Goal: Task Accomplishment & Management: Manage account settings

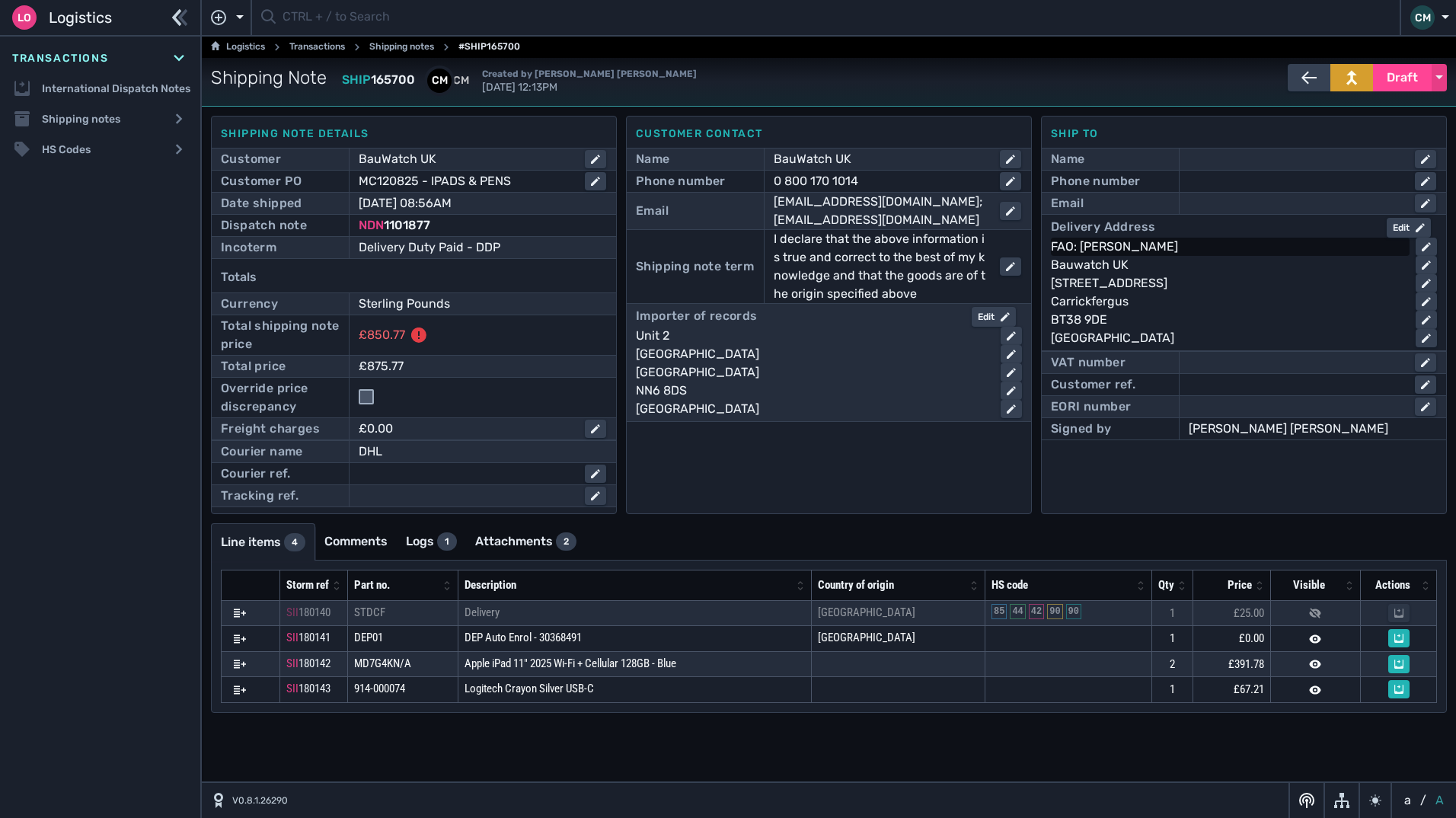
click at [1185, 246] on div "FAO: [PERSON_NAME]" at bounding box center [1227, 247] width 352 height 18
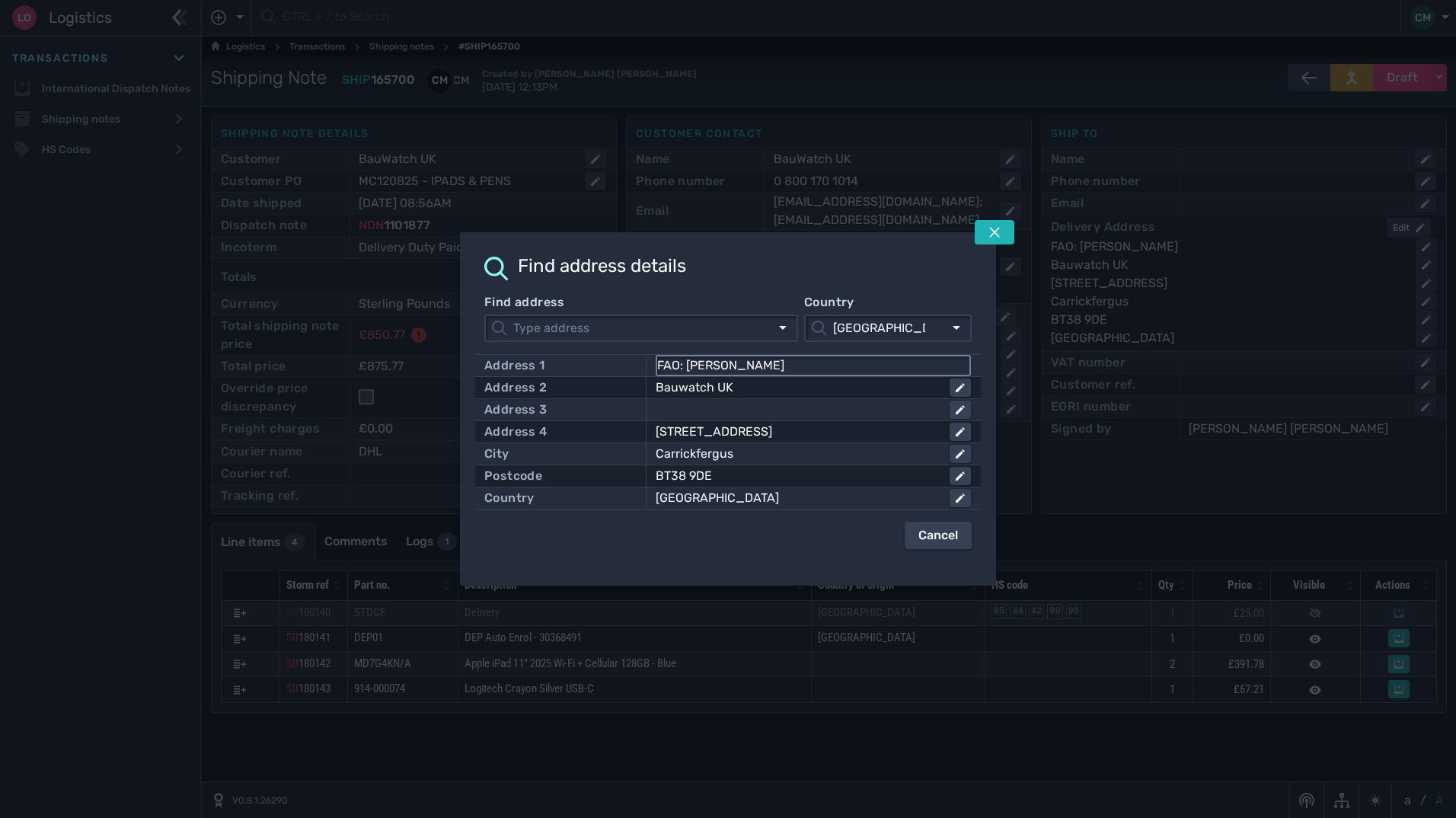
drag, startPoint x: 789, startPoint y: 362, endPoint x: 687, endPoint y: 359, distance: 102.0
click at [687, 359] on input "FAO: [PERSON_NAME]" at bounding box center [814, 365] width 312 height 18
paste input "[PERSON_NAME]"
type input "FAO: [PERSON_NAME]"
click at [986, 225] on button at bounding box center [995, 232] width 39 height 25
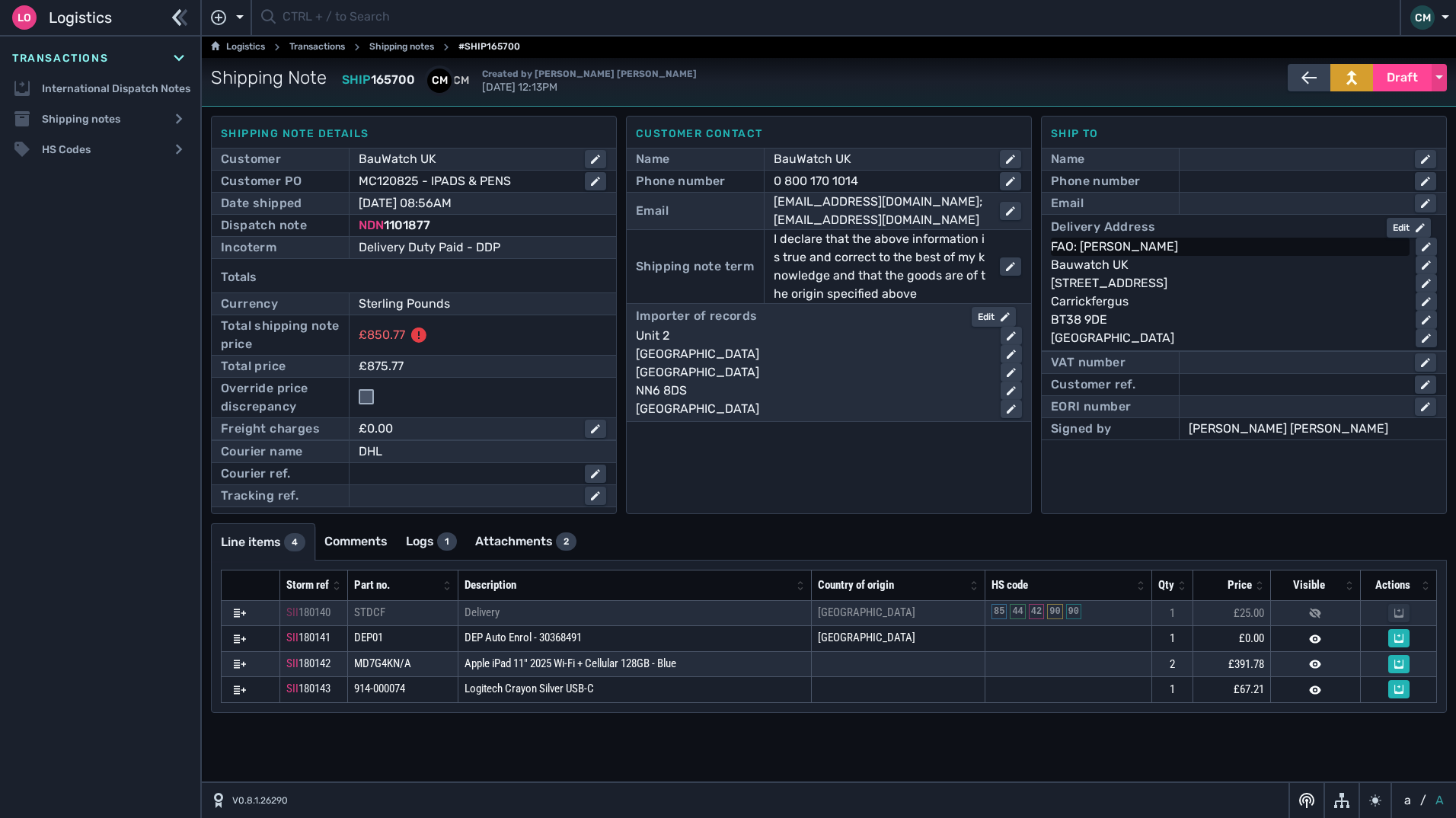
click at [1177, 239] on div "FAO: [PERSON_NAME]" at bounding box center [1227, 247] width 352 height 18
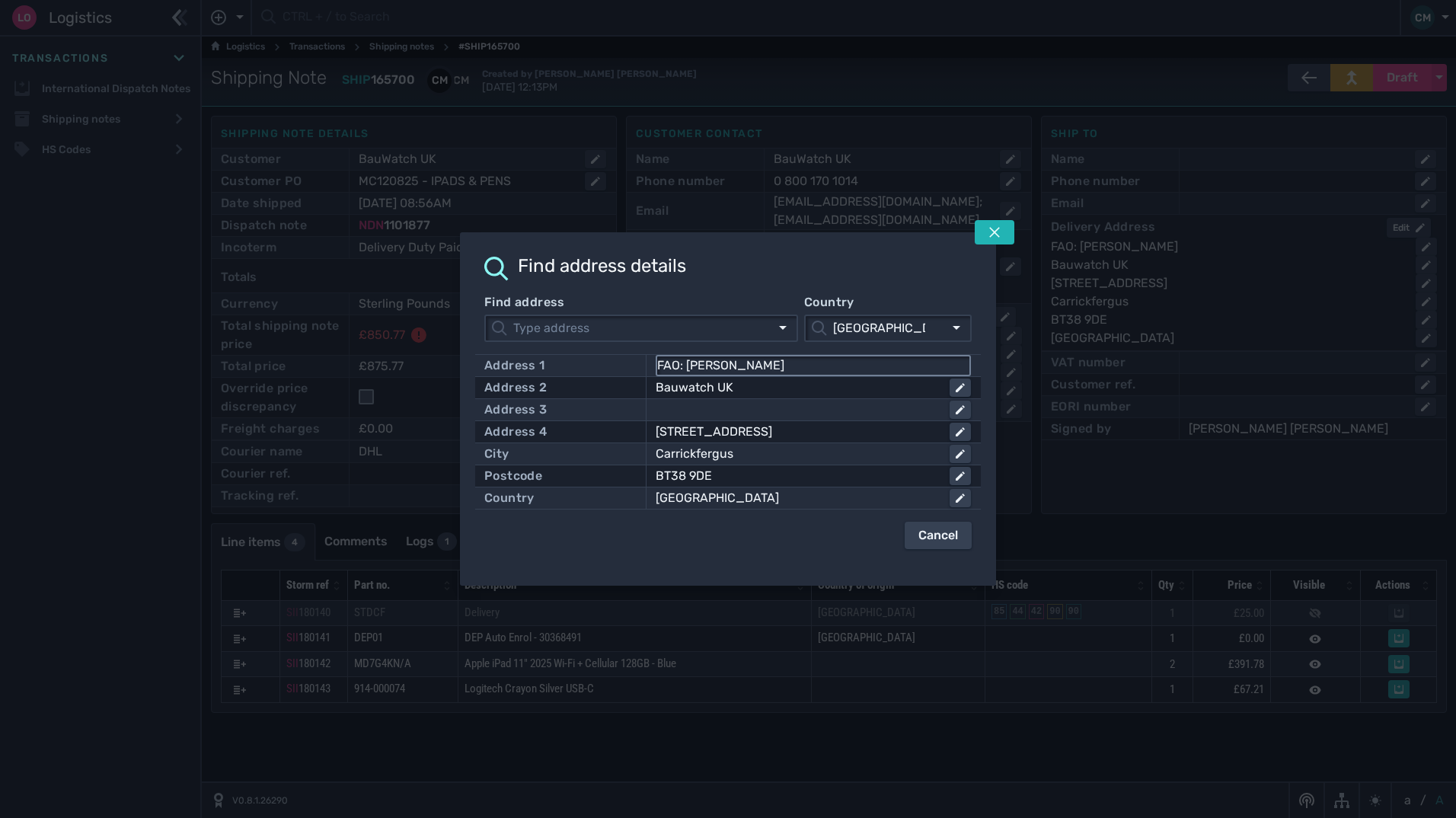
drag, startPoint x: 784, startPoint y: 355, endPoint x: 720, endPoint y: 358, distance: 64.1
click at [720, 358] on div "FAO: [PERSON_NAME]" at bounding box center [814, 365] width 316 height 21
drag, startPoint x: 760, startPoint y: 368, endPoint x: 686, endPoint y: 365, distance: 74.1
click at [686, 365] on input "FAO: [PERSON_NAME]" at bounding box center [814, 365] width 312 height 18
paste input "[PERSON_NAME]"
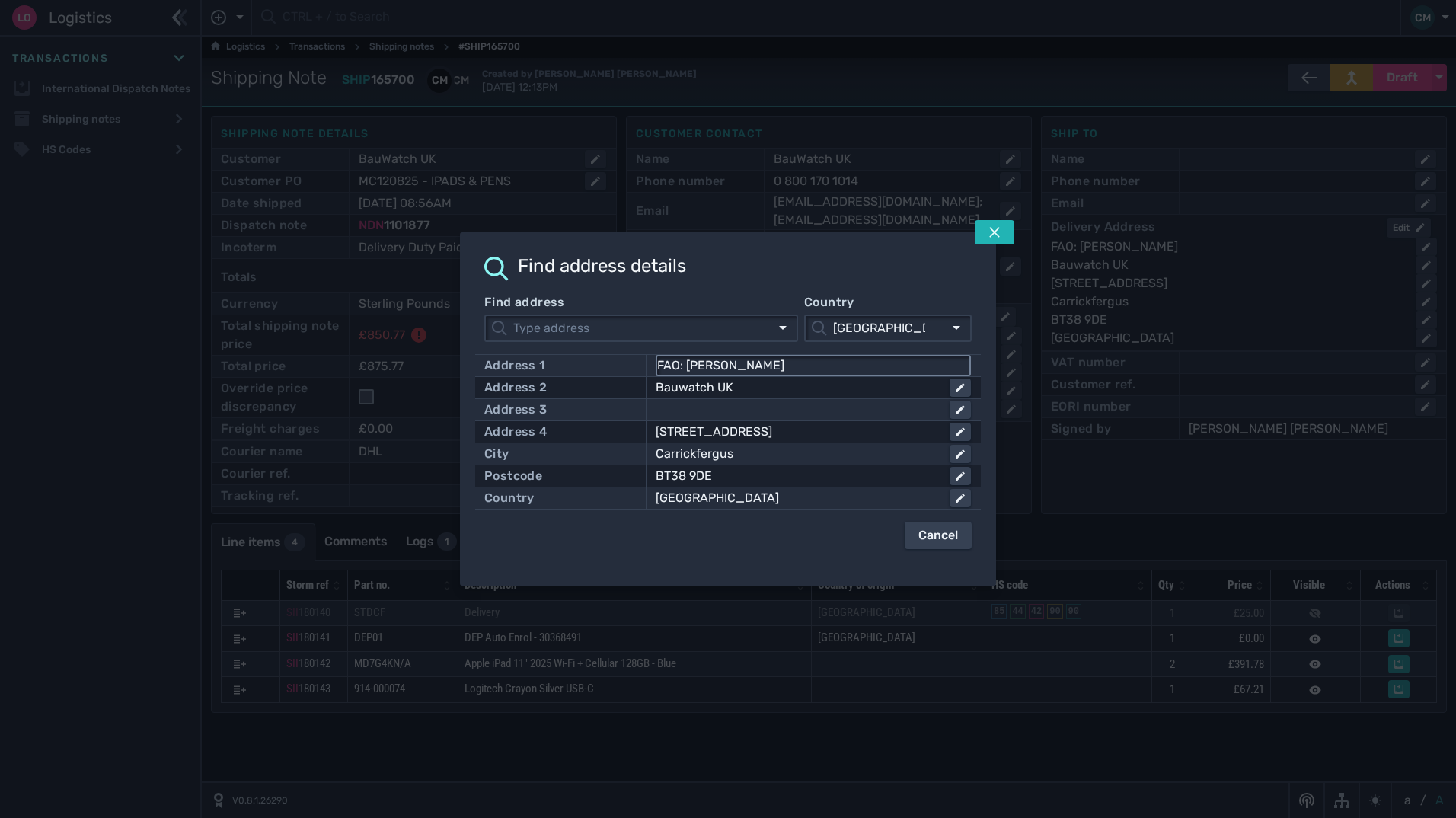
type input "FAO: [PERSON_NAME]"
click button "submit" at bounding box center [0, 0] width 0 height 0
click at [943, 534] on div "Apply" at bounding box center [941, 535] width 33 height 18
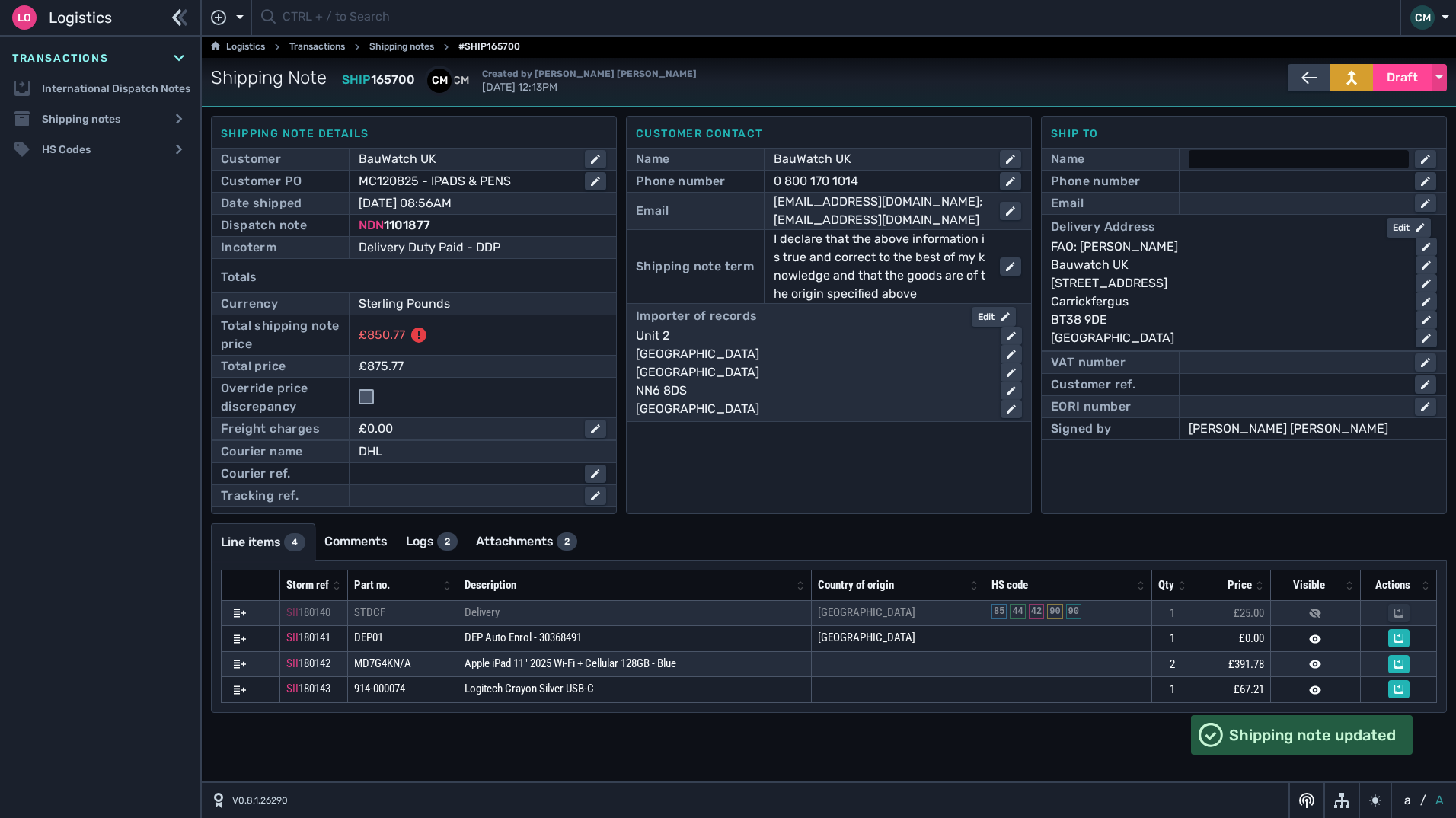
click at [1215, 160] on div at bounding box center [1299, 159] width 220 height 18
paste input "[PERSON_NAME]"
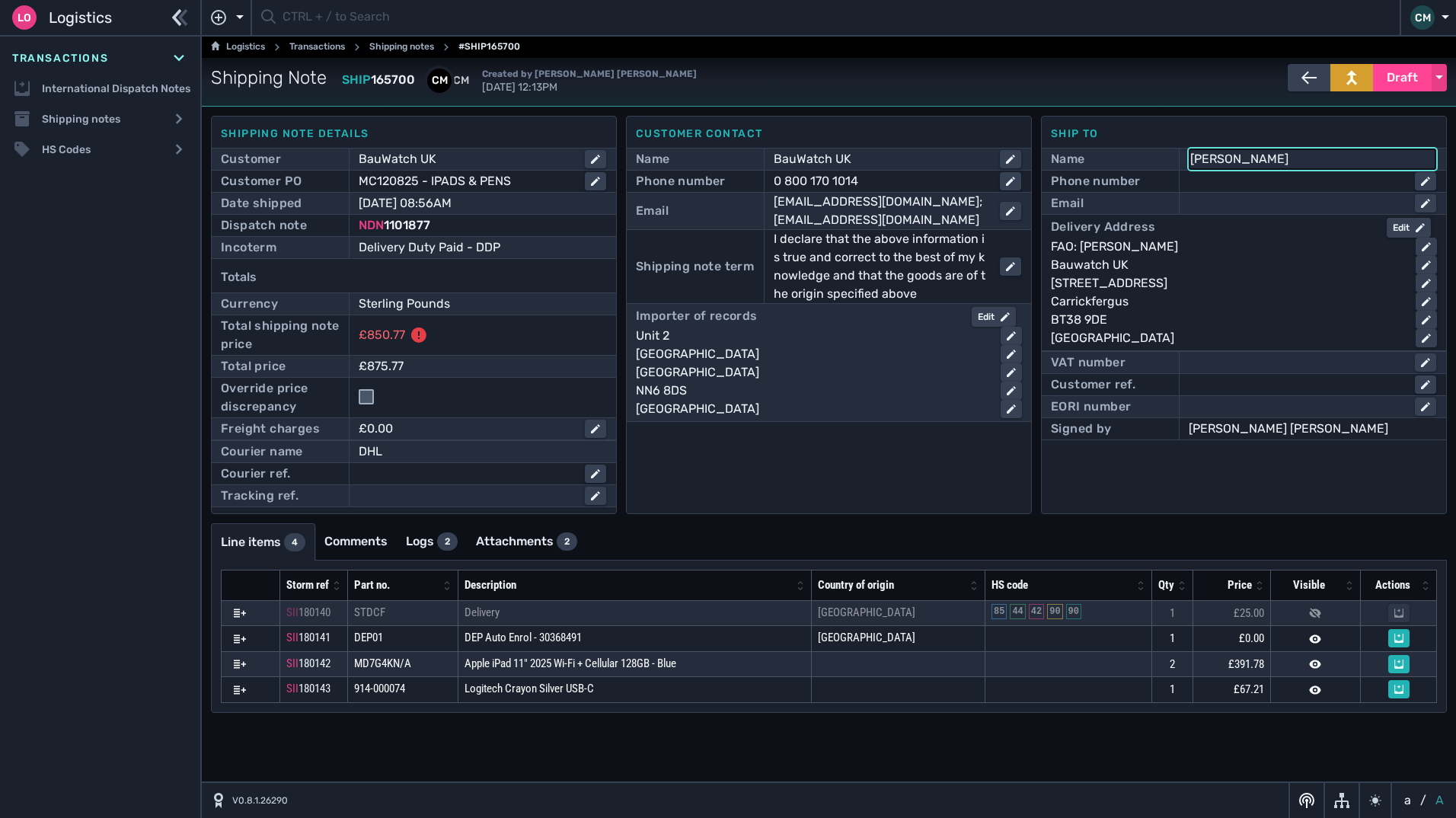
type input "[PERSON_NAME]"
click at [1217, 202] on div at bounding box center [1299, 203] width 220 height 18
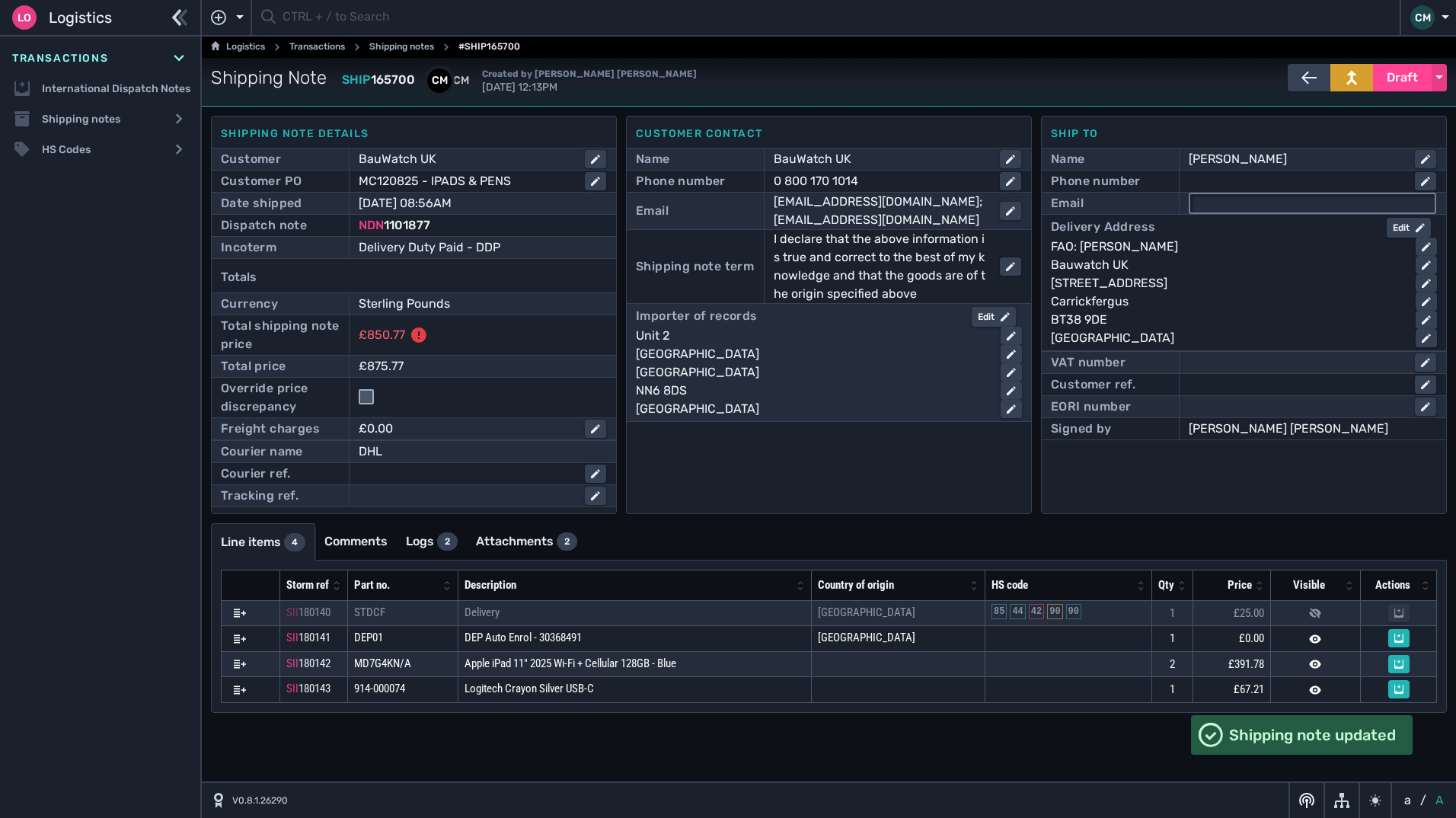
paste input "[EMAIL_ADDRESS][DOMAIN_NAME]"
type input "[EMAIL_ADDRESS][DOMAIN_NAME]"
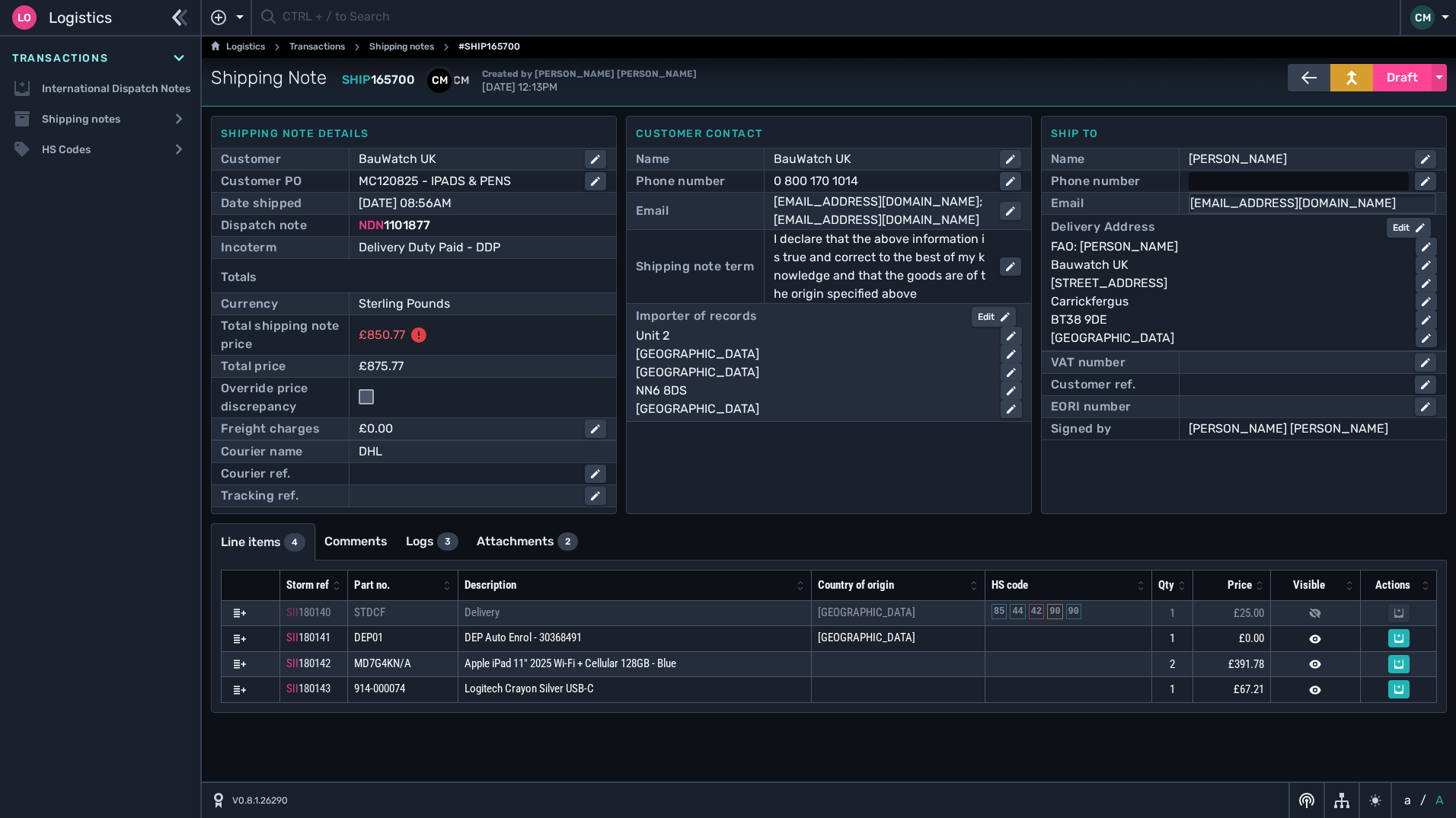
click at [1252, 182] on div at bounding box center [1299, 181] width 220 height 18
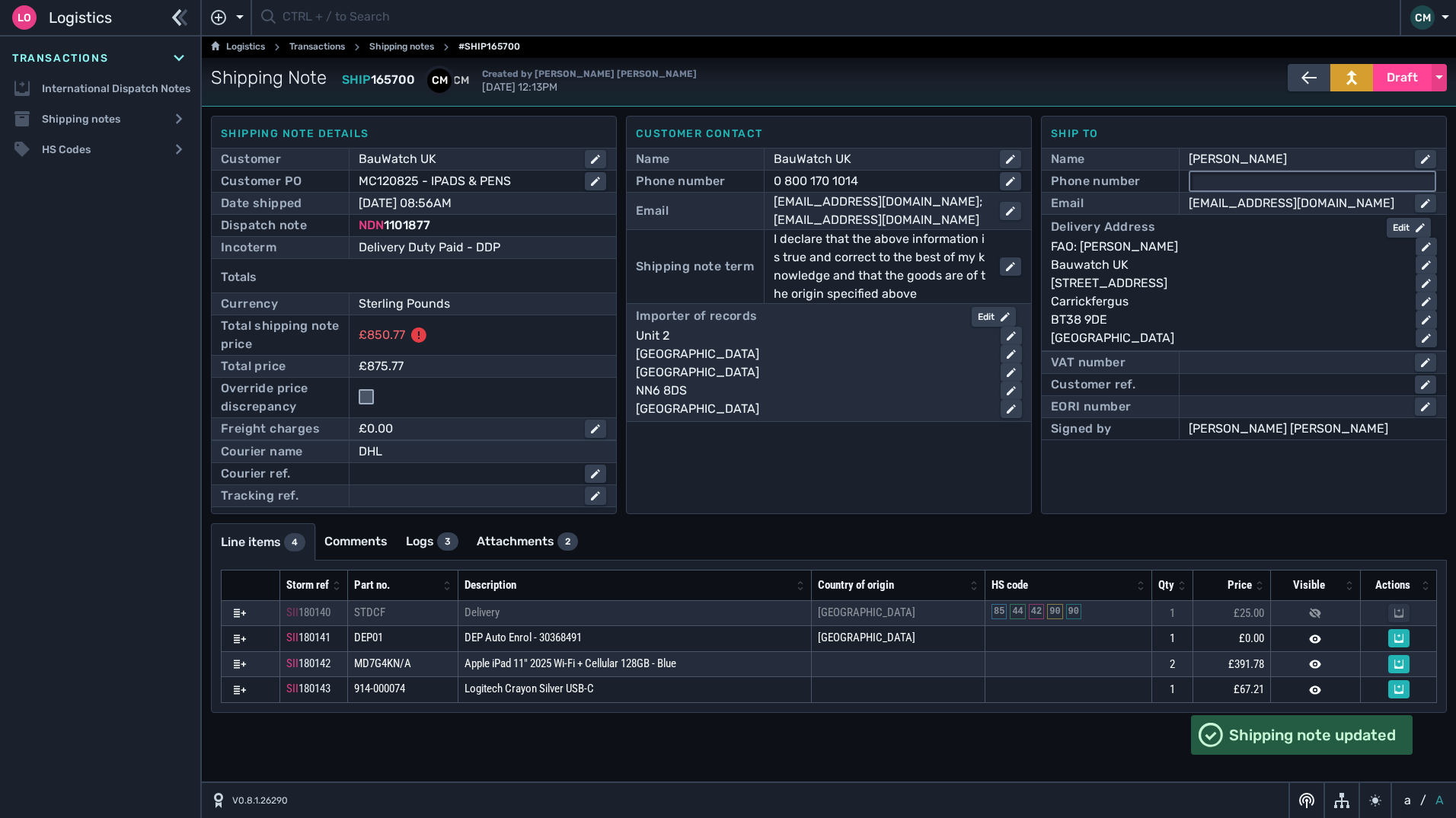
paste input "[PHONE_NUMBER]"
type input "[PHONE_NUMBER]"
click at [372, 393] on input "checkbox" at bounding box center [367, 397] width 15 height 15
checkbox input "true"
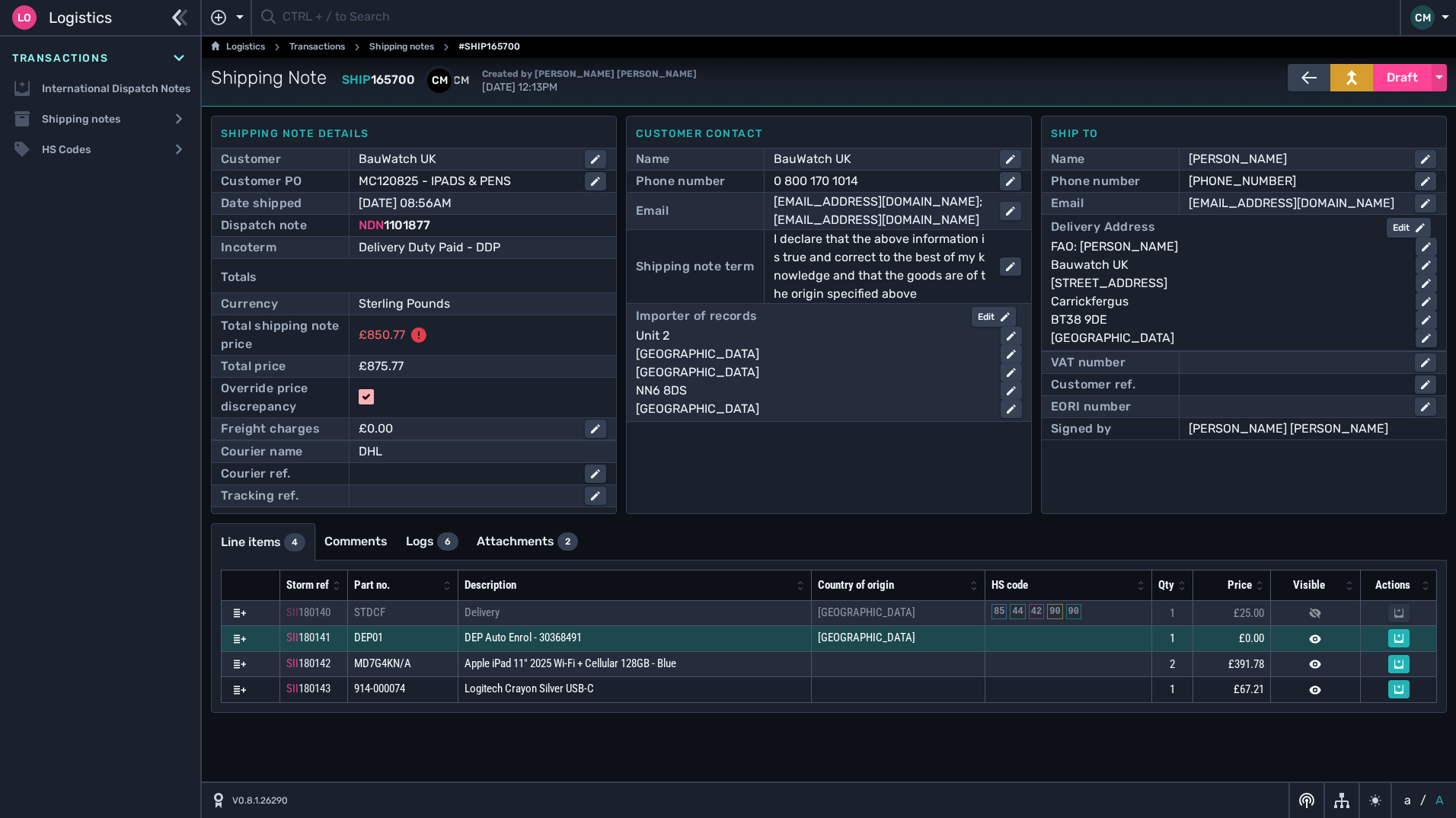
click at [1315, 636] on icon at bounding box center [1315, 639] width 11 height 9
click at [1315, 637] on icon at bounding box center [1315, 639] width 12 height 12
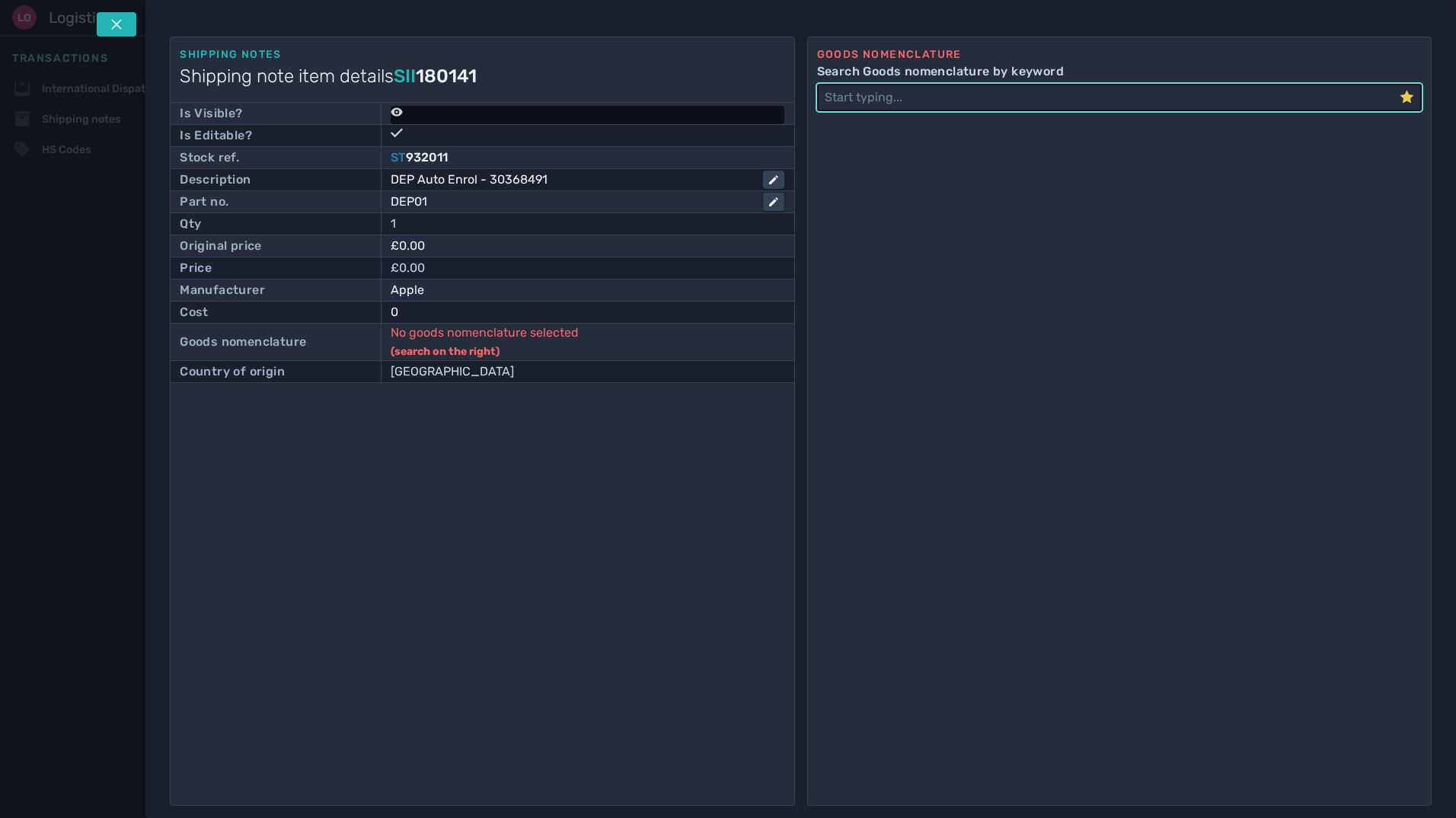
click at [397, 110] on icon at bounding box center [397, 112] width 12 height 12
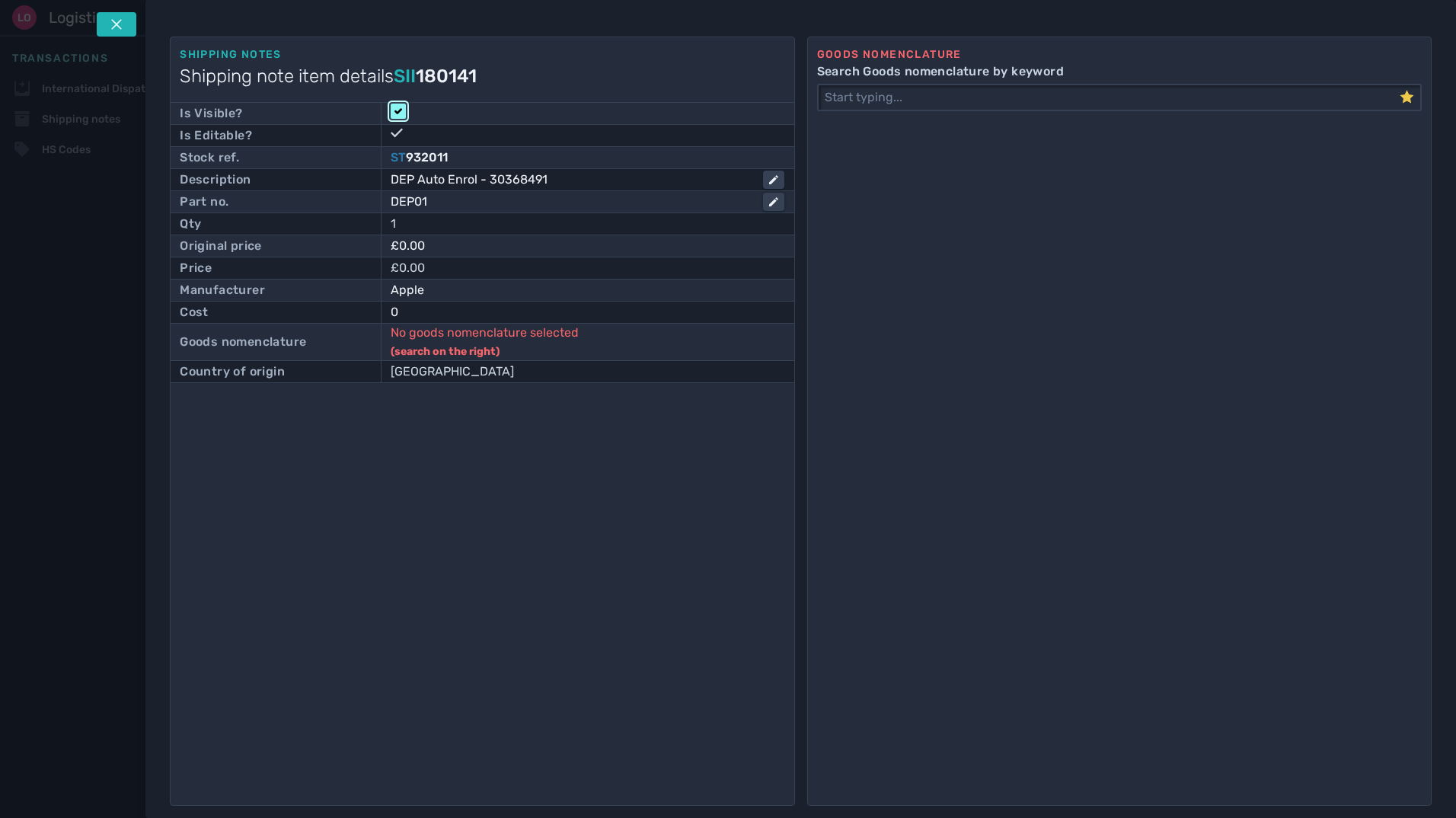
click at [397, 110] on input "checkbox" at bounding box center [398, 111] width 15 height 15
click at [121, 21] on icon at bounding box center [116, 24] width 12 height 12
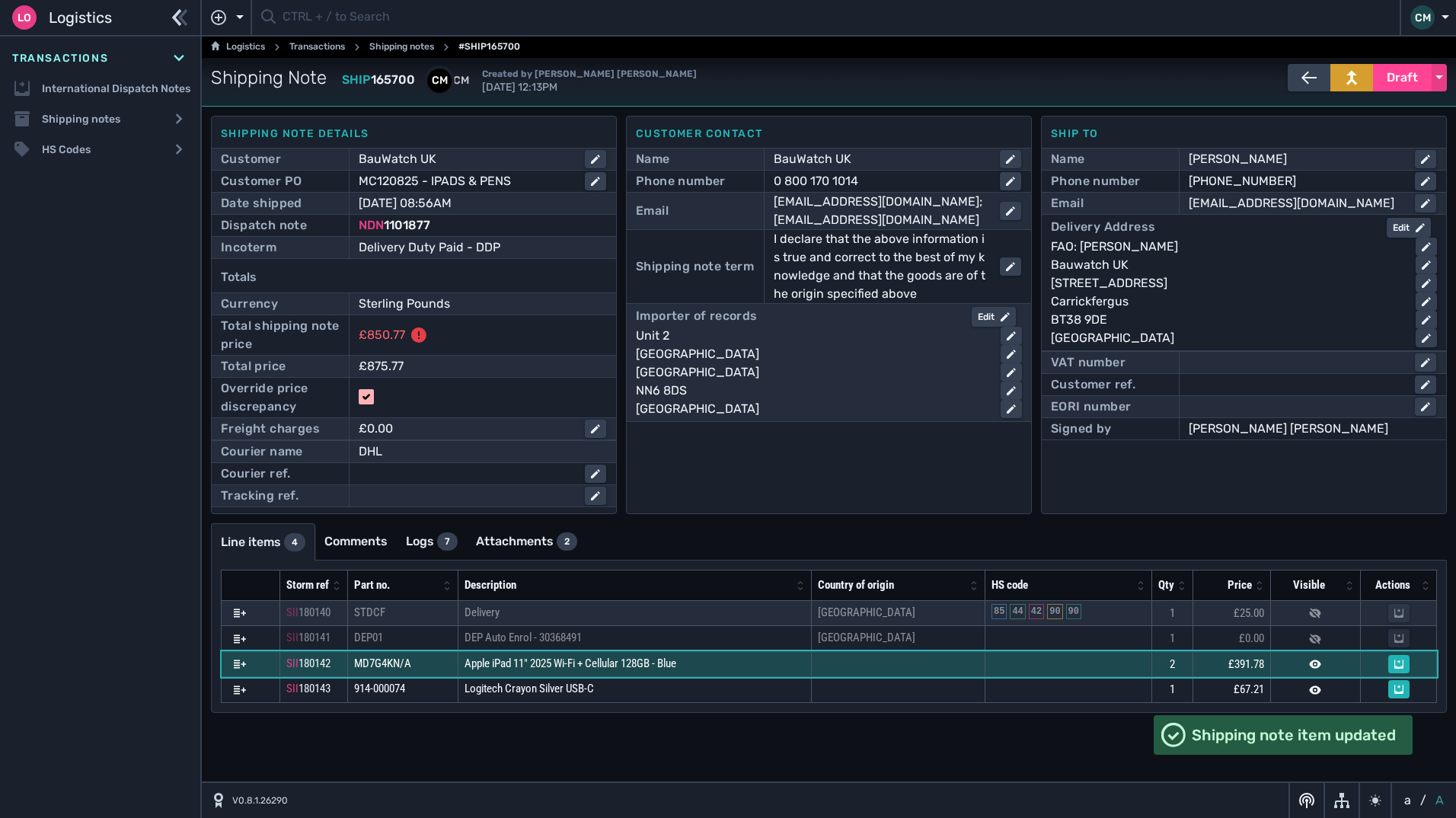
click at [875, 658] on td at bounding box center [898, 664] width 174 height 26
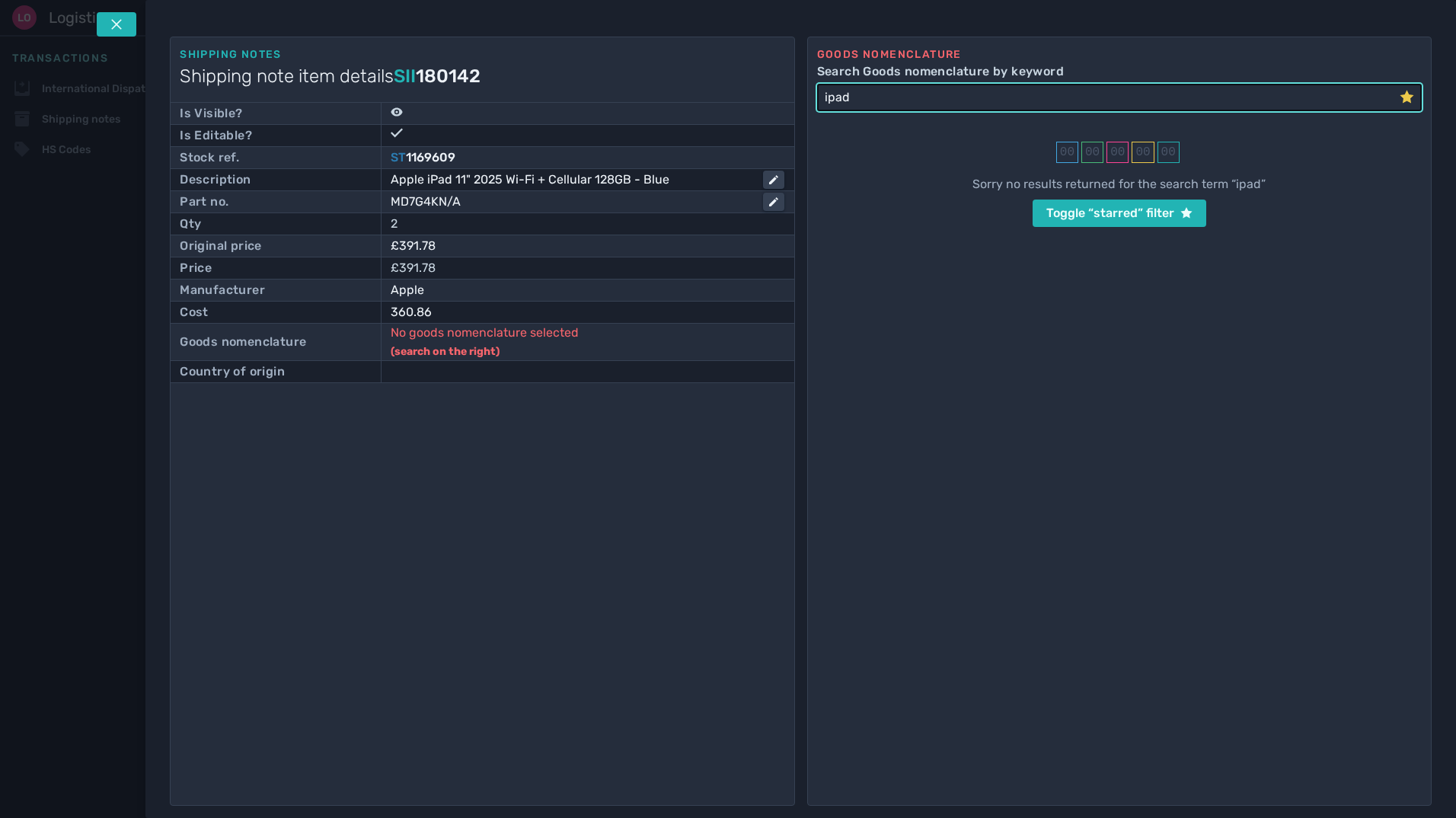
drag, startPoint x: 760, startPoint y: 102, endPoint x: 438, endPoint y: 100, distance: 322.0
click at [446, 102] on div "Shipping notes Shipping note item details SII 180142 Is Visible? Is Editable? S…" at bounding box center [801, 421] width 1262 height 769
type input "tablet"
click at [1402, 96] on icon at bounding box center [1407, 96] width 14 height 13
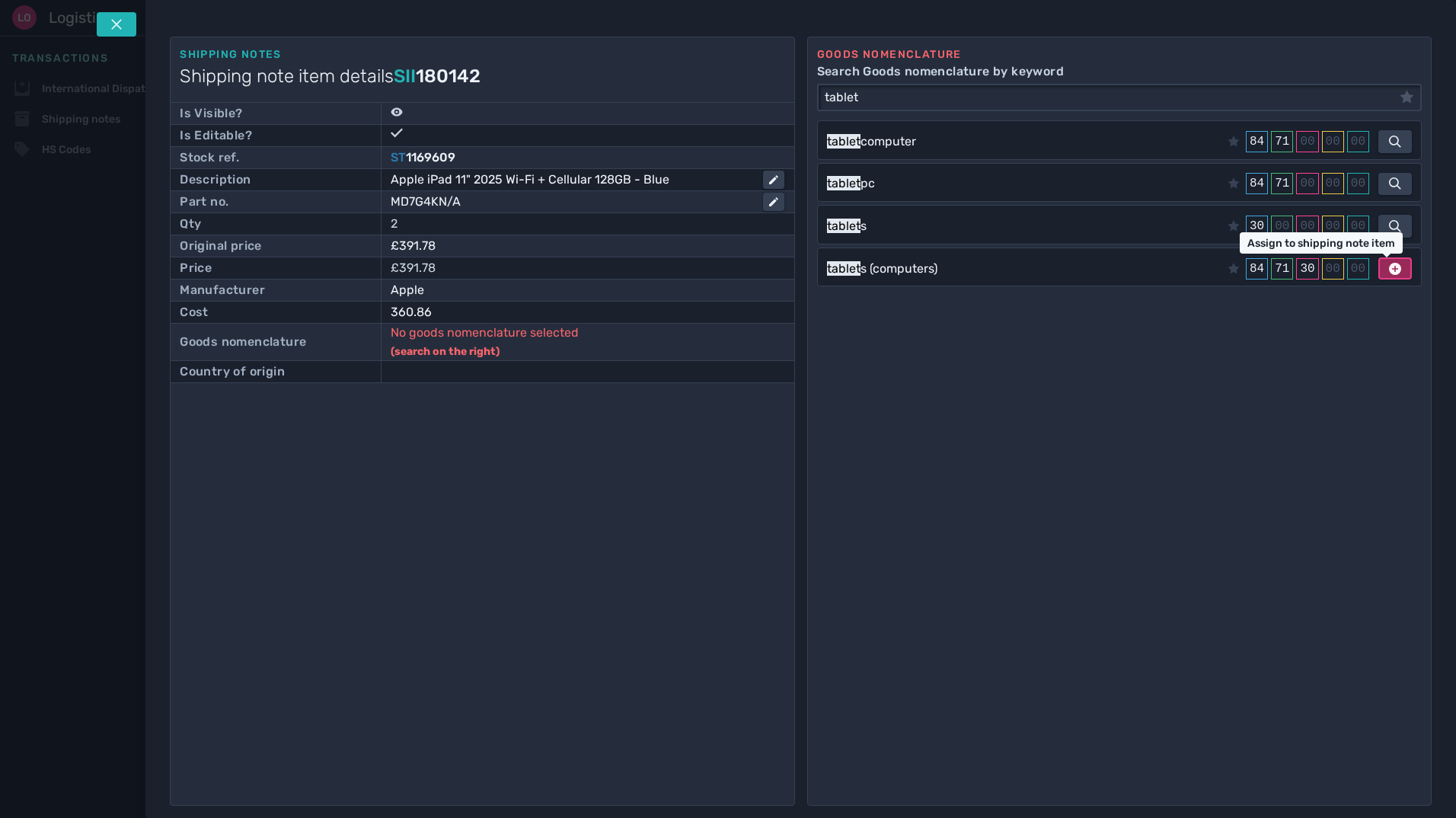
click at [1389, 274] on icon at bounding box center [1395, 269] width 12 height 12
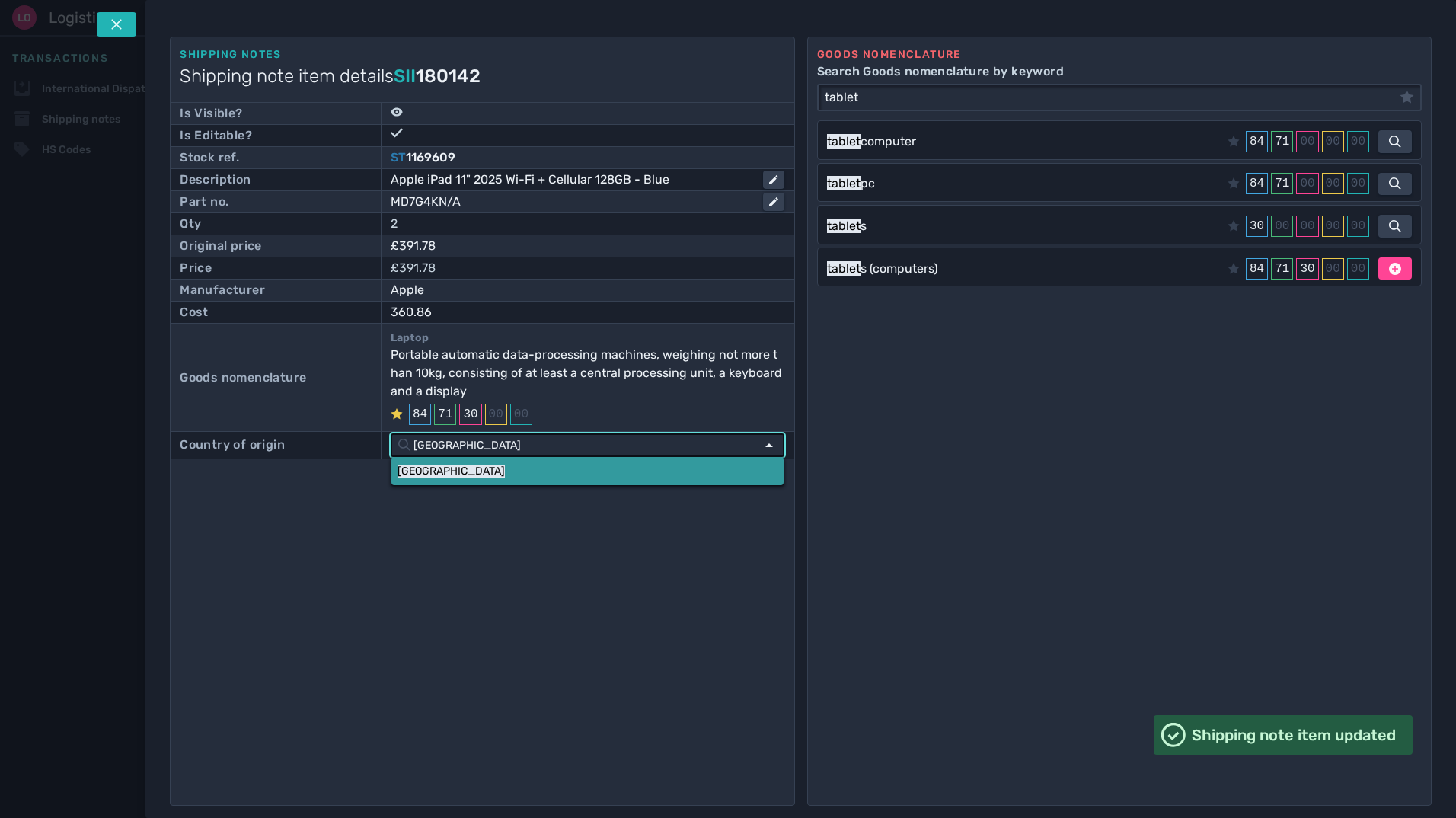
click at [415, 478] on link "[GEOGRAPHIC_DATA]" at bounding box center [588, 471] width 392 height 28
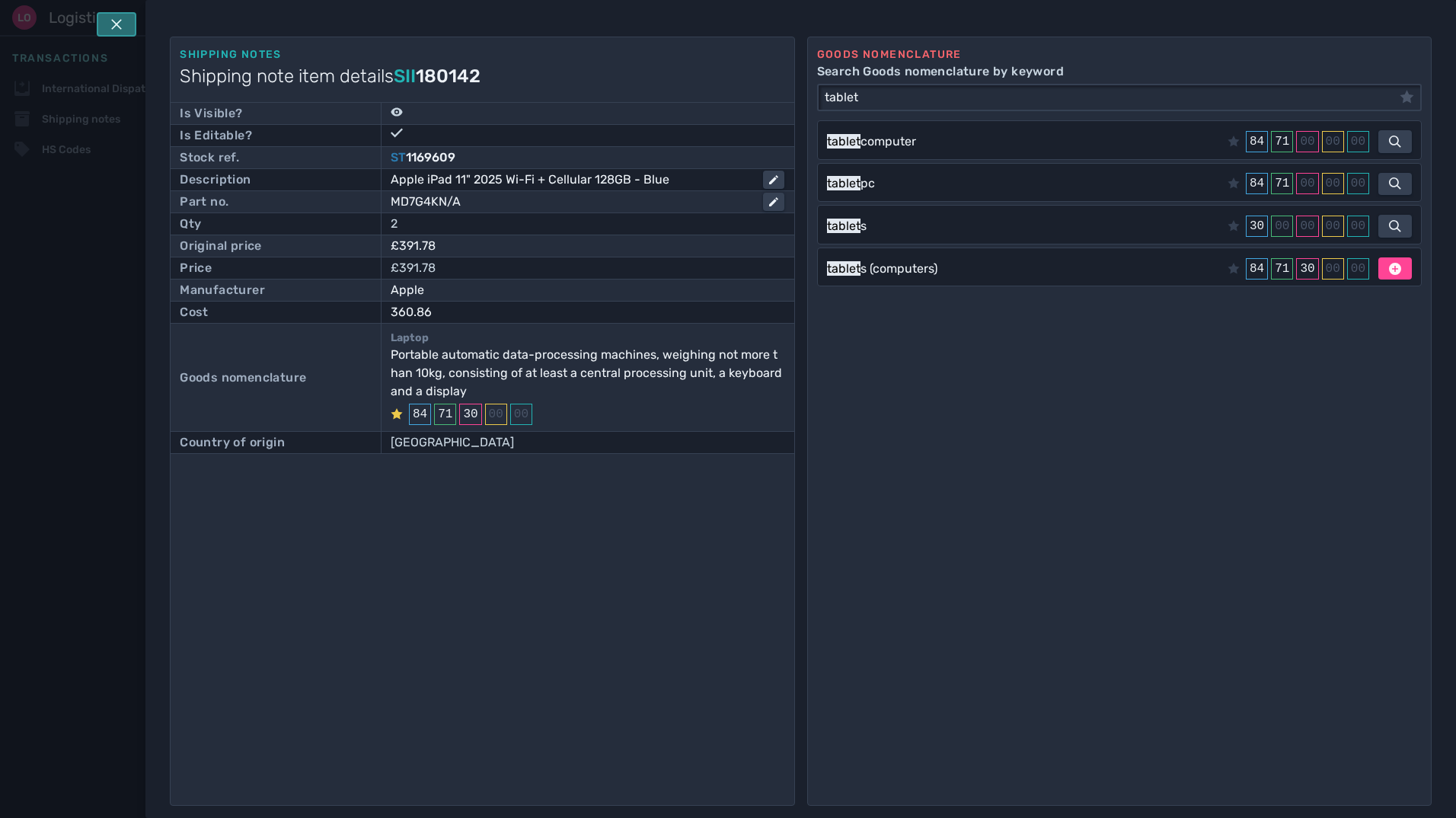
click at [125, 31] on button at bounding box center [116, 24] width 39 height 25
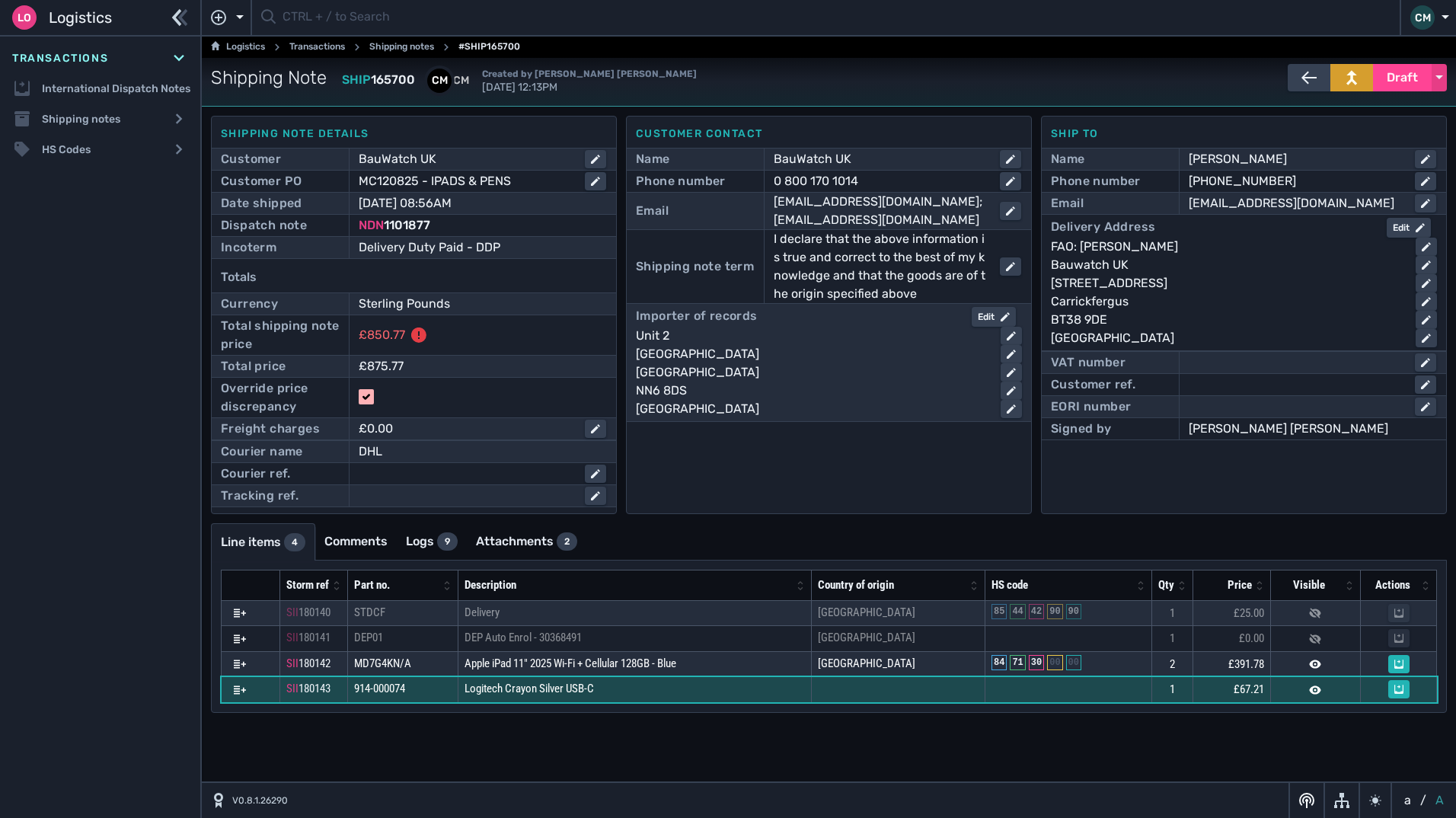
click at [900, 689] on td at bounding box center [898, 690] width 174 height 26
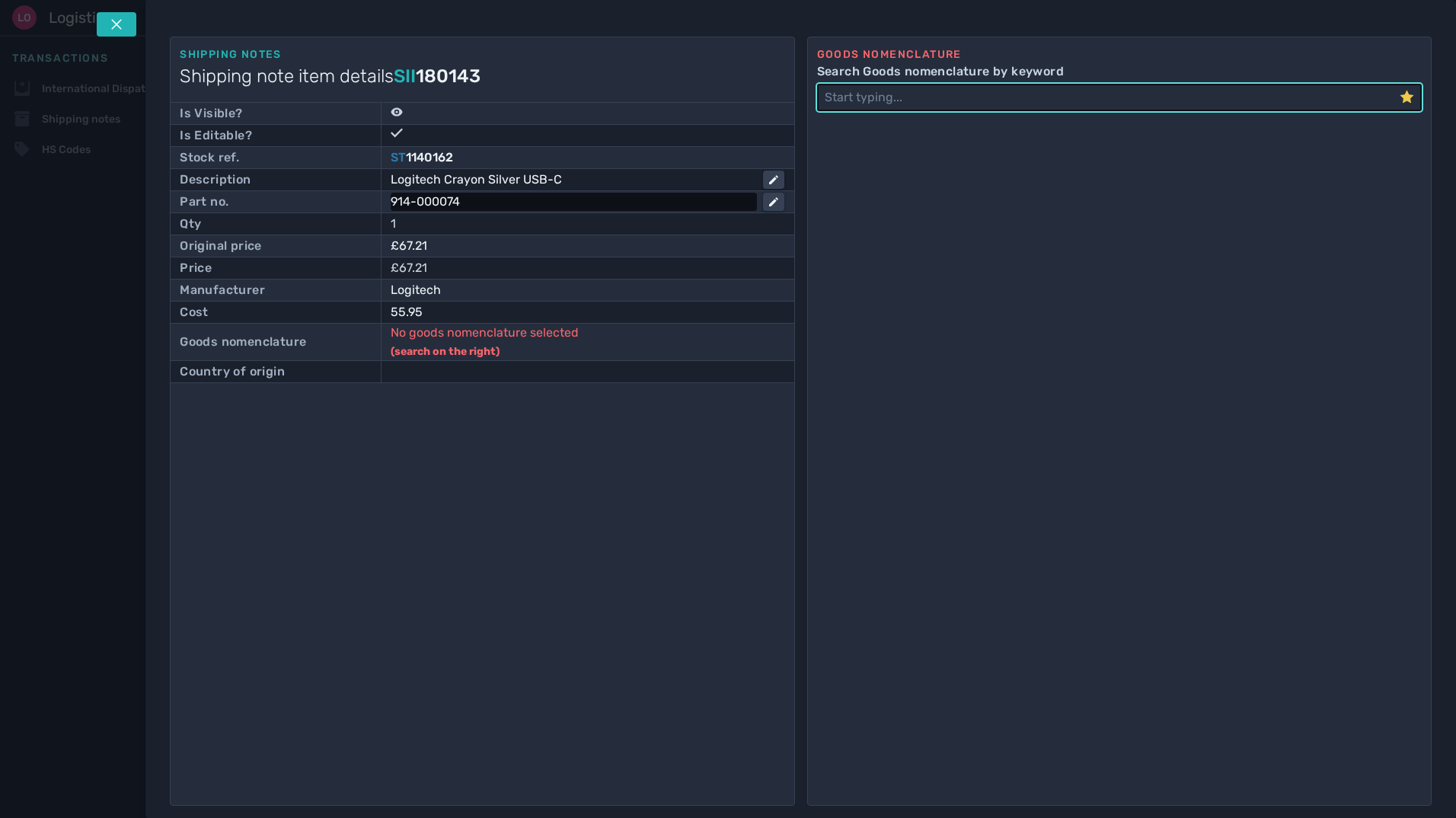
click at [473, 199] on div "914-000074" at bounding box center [571, 201] width 360 height 18
click at [1406, 101] on icon at bounding box center [1407, 97] width 15 height 15
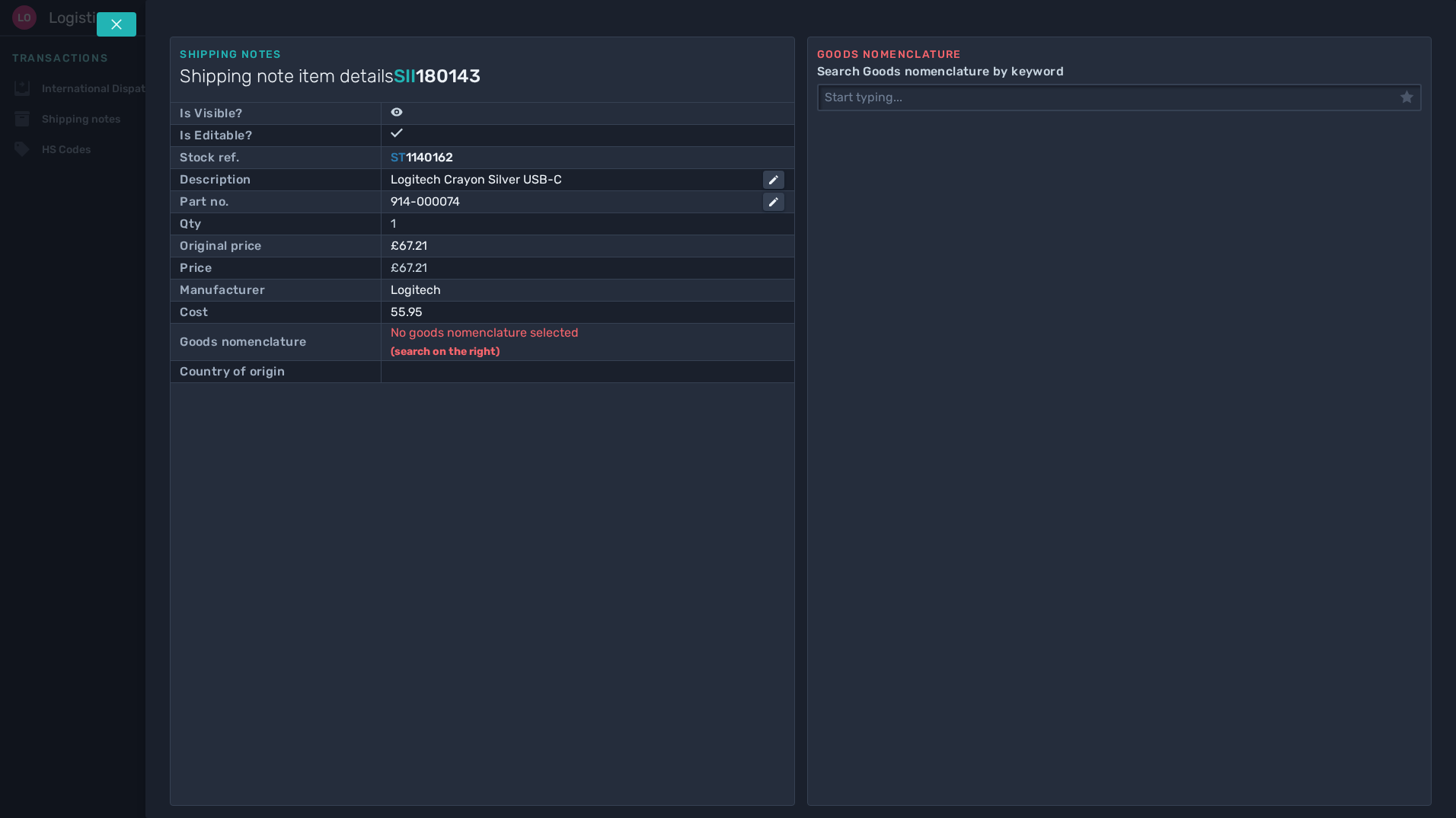
click at [1252, 111] on div "Goods nomenclature Search Goods nomenclature by keyword" at bounding box center [1120, 421] width 624 height 769
click at [1227, 103] on input "Search Goods nomenclature by keyword" at bounding box center [1109, 97] width 581 height 25
click at [911, 102] on input "stylus" at bounding box center [1109, 97] width 581 height 25
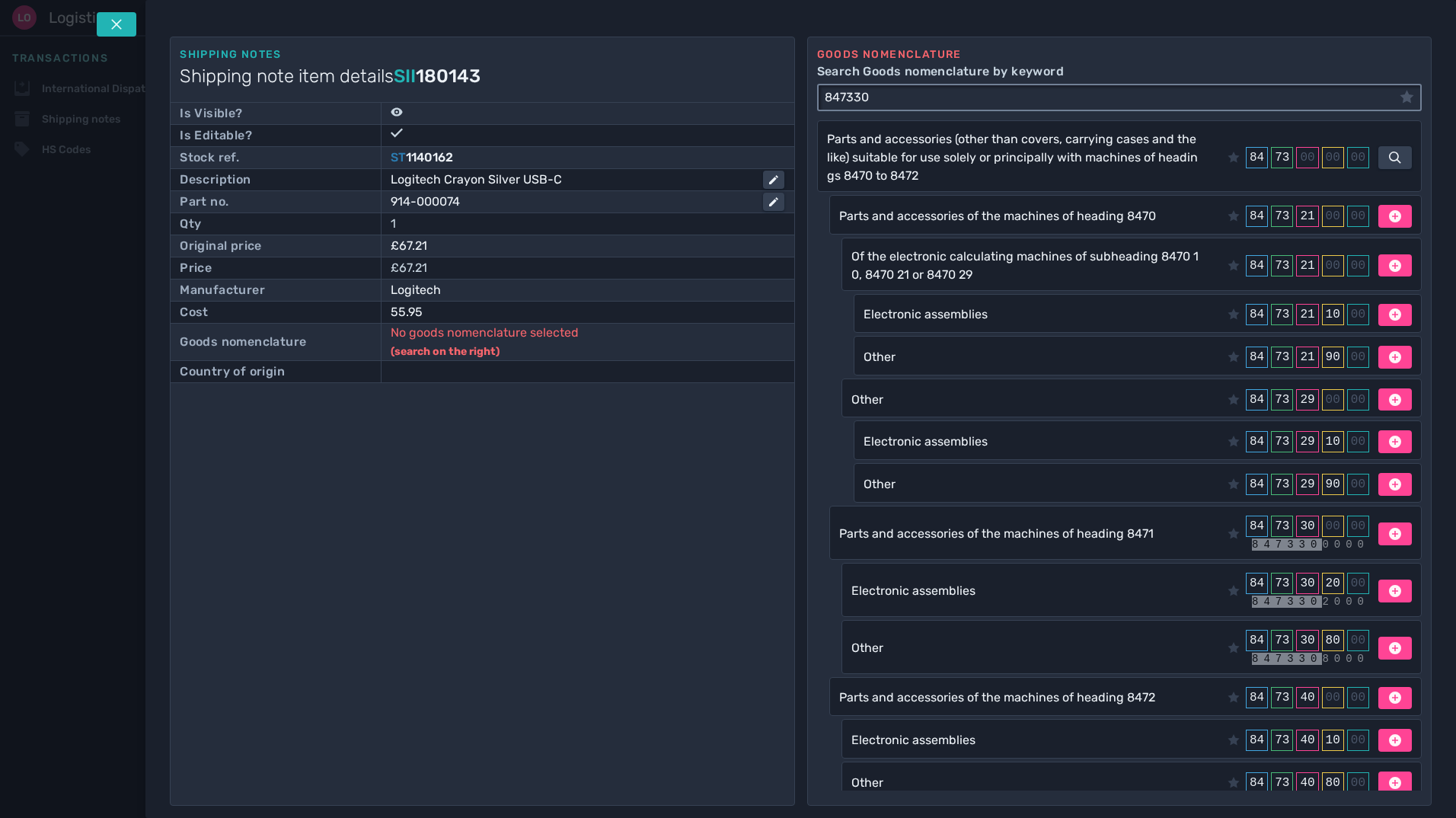
click at [982, 96] on input "847330" at bounding box center [1109, 97] width 581 height 25
paste input "1609"
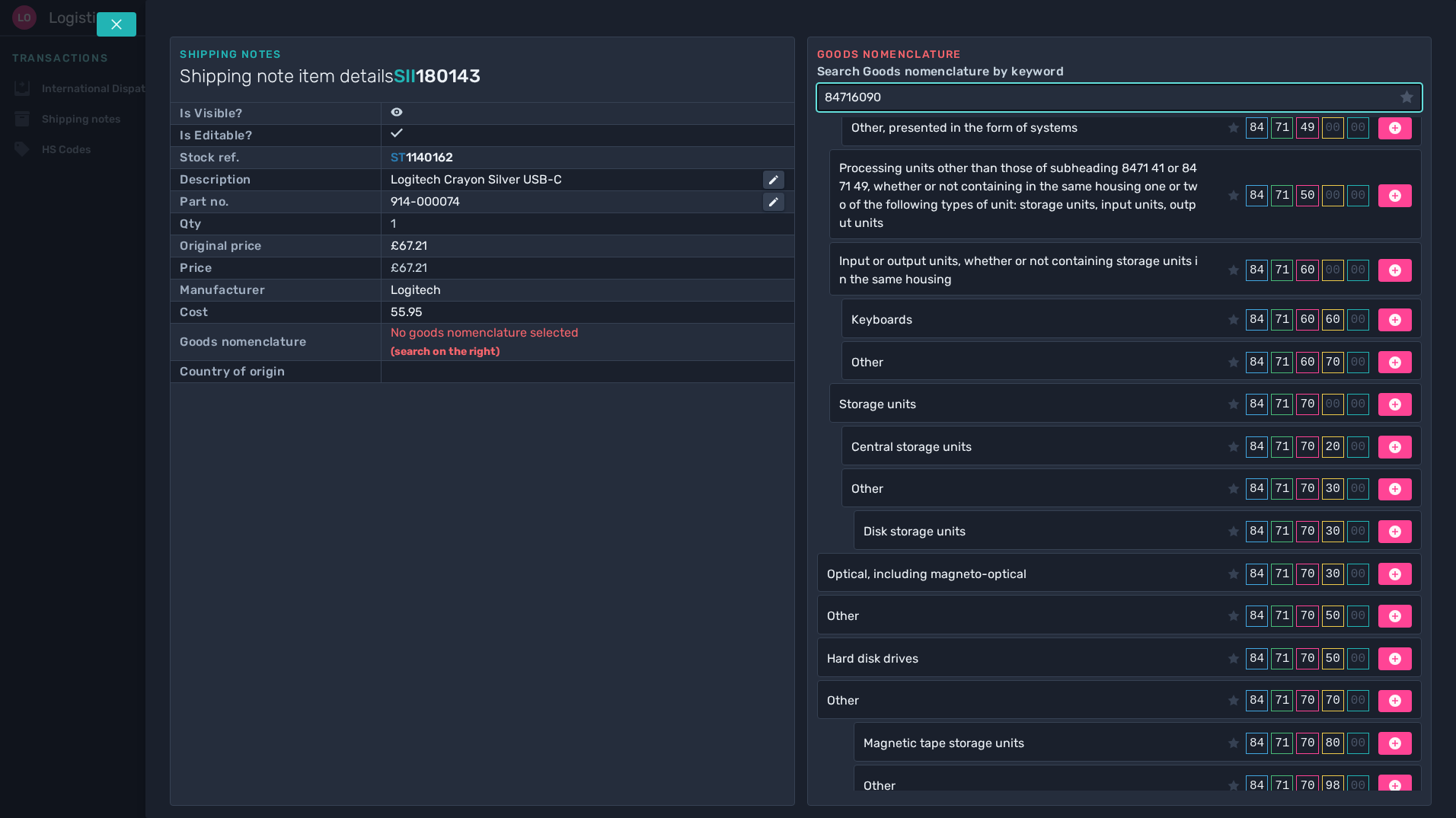
scroll to position [259, 0]
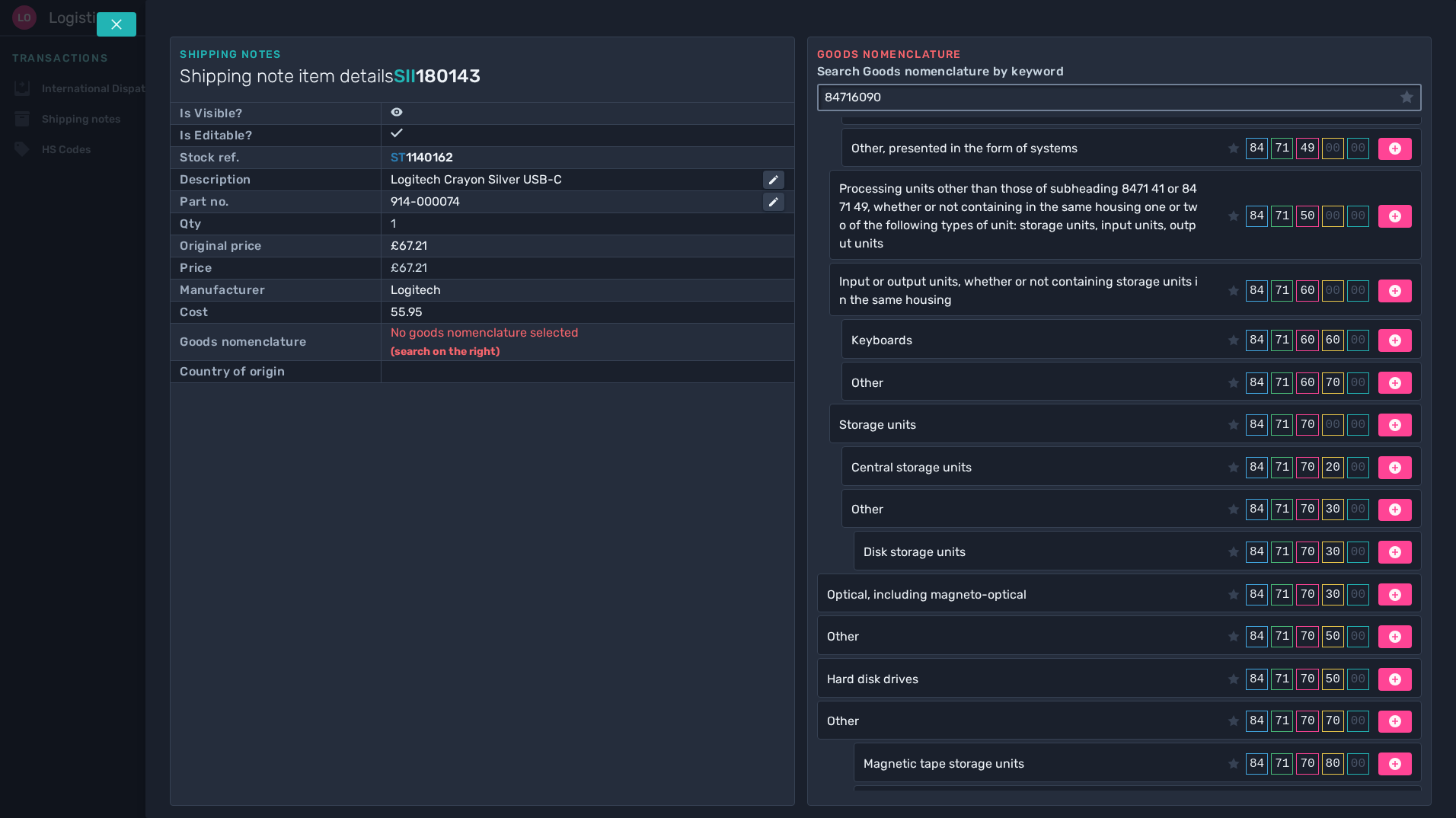
type input "84716090"
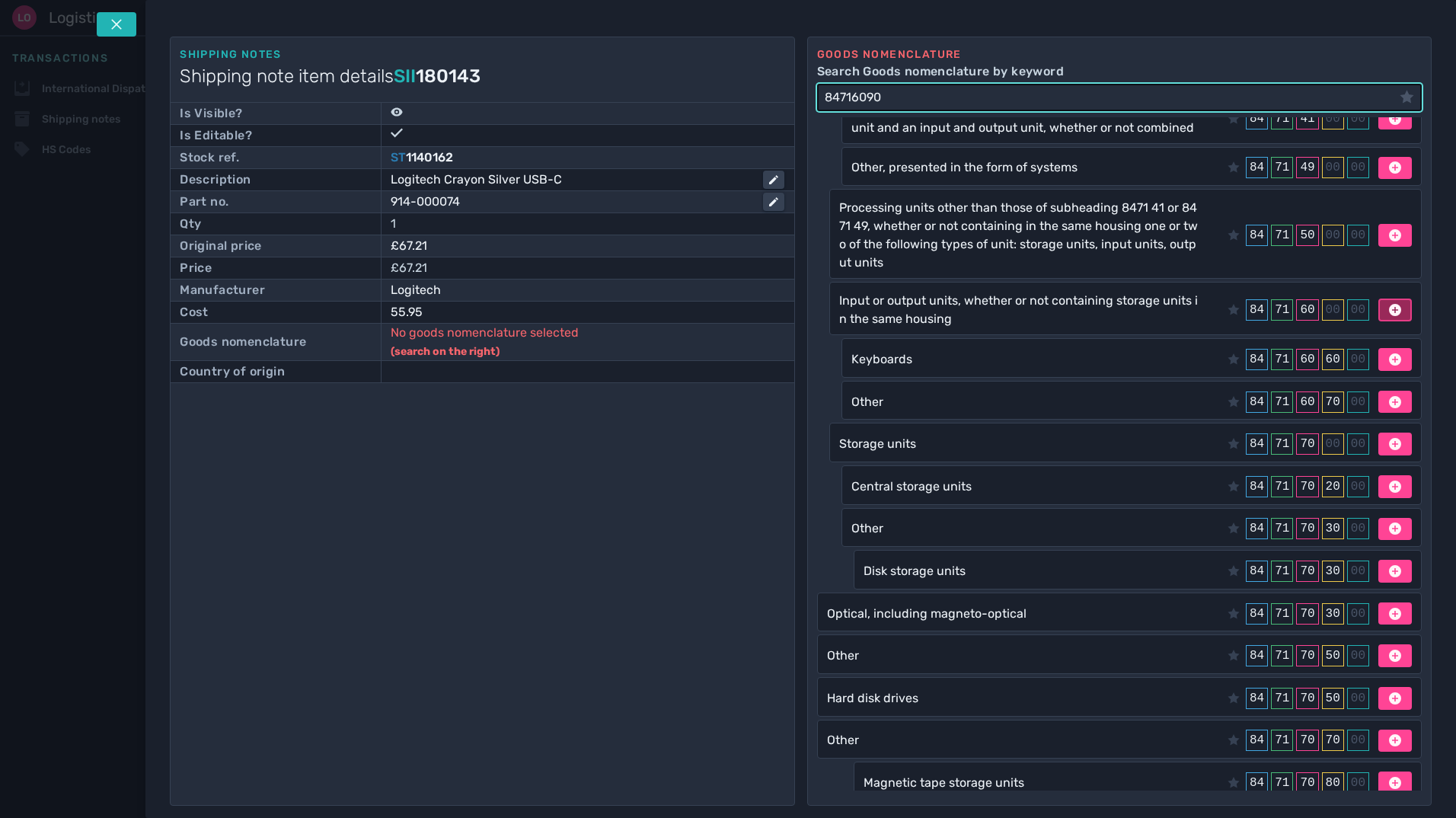
scroll to position [221, 0]
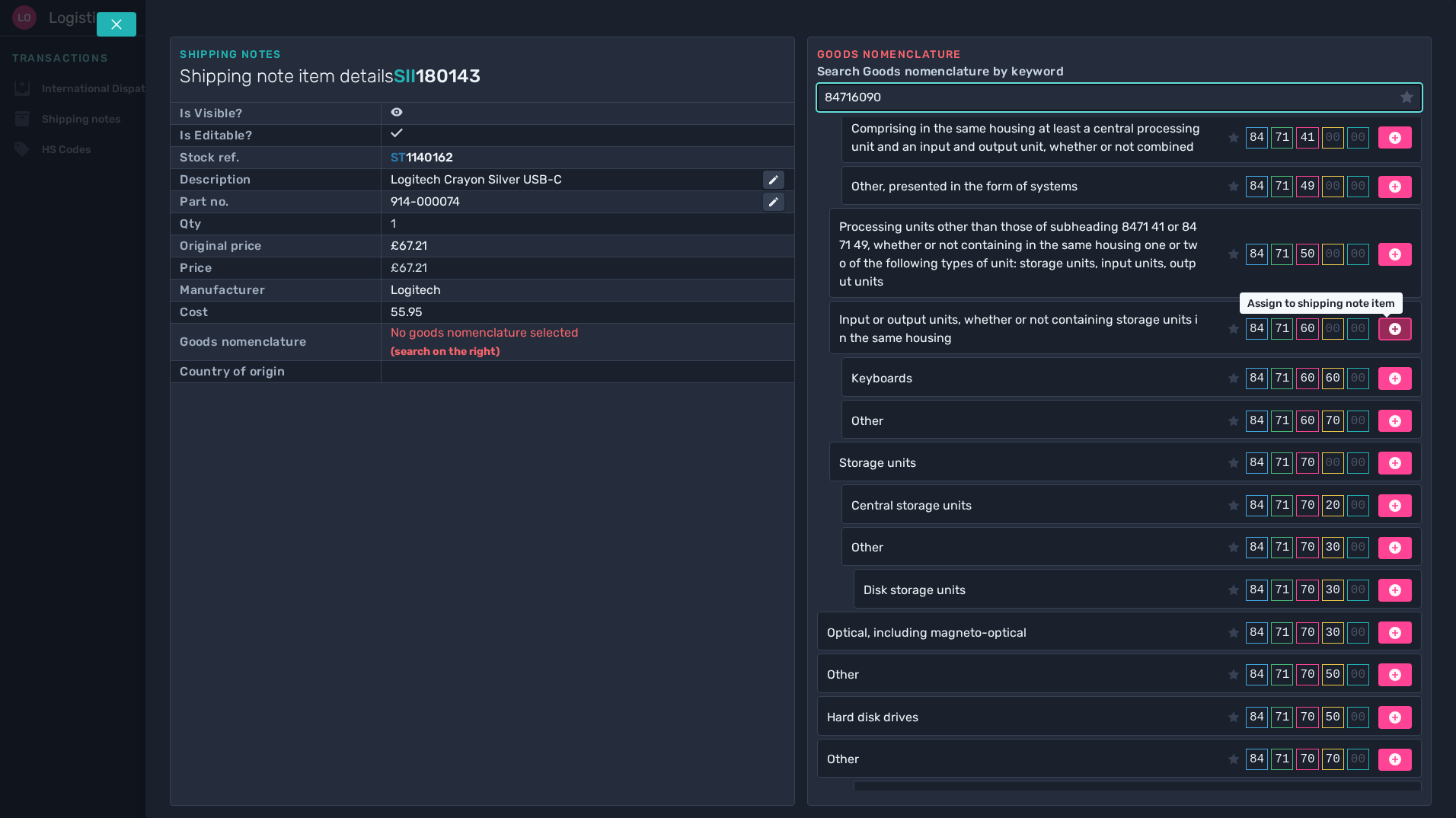
click at [1389, 330] on icon at bounding box center [1395, 329] width 12 height 12
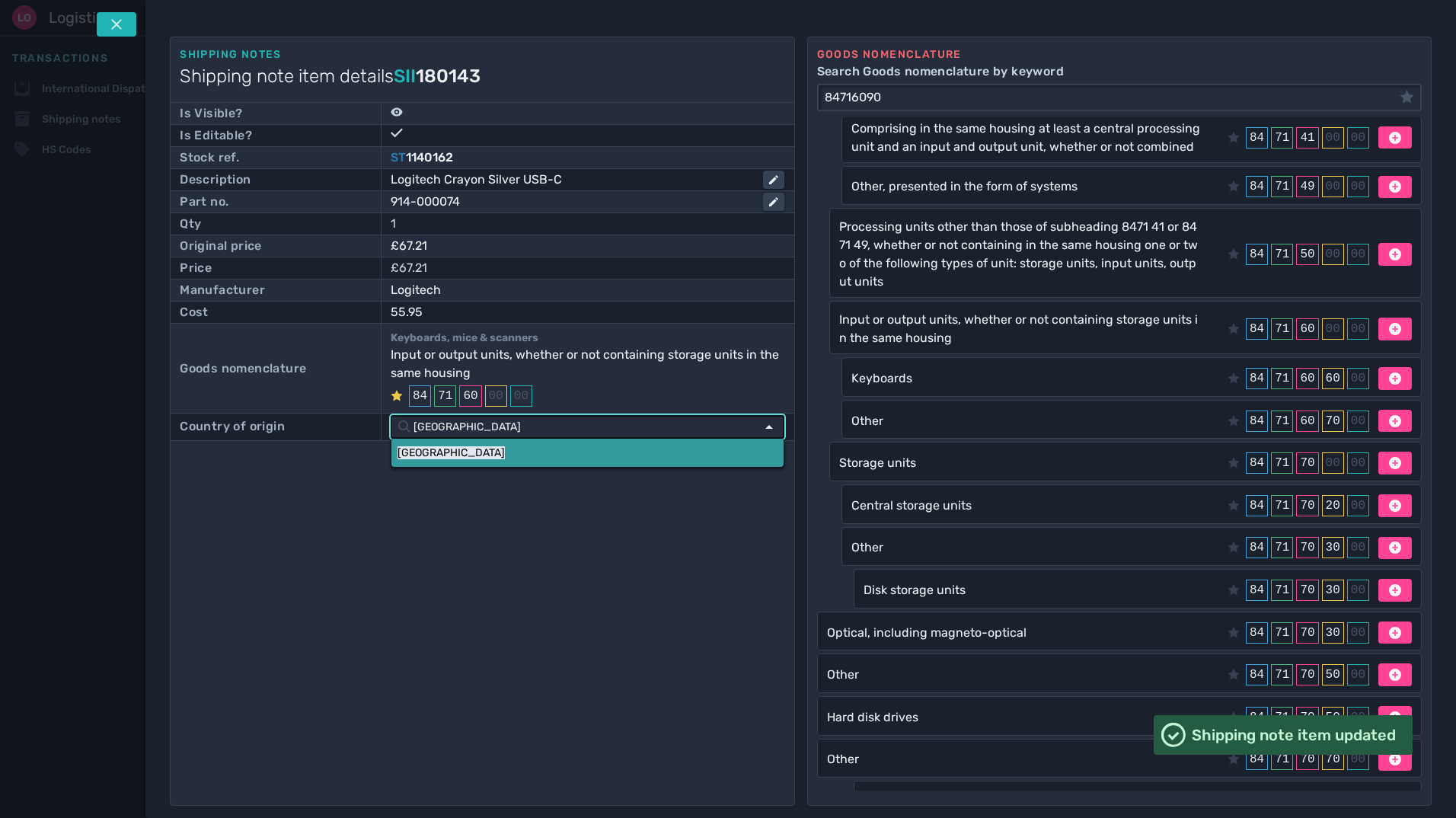
click at [448, 454] on link "[GEOGRAPHIC_DATA]" at bounding box center [588, 452] width 392 height 28
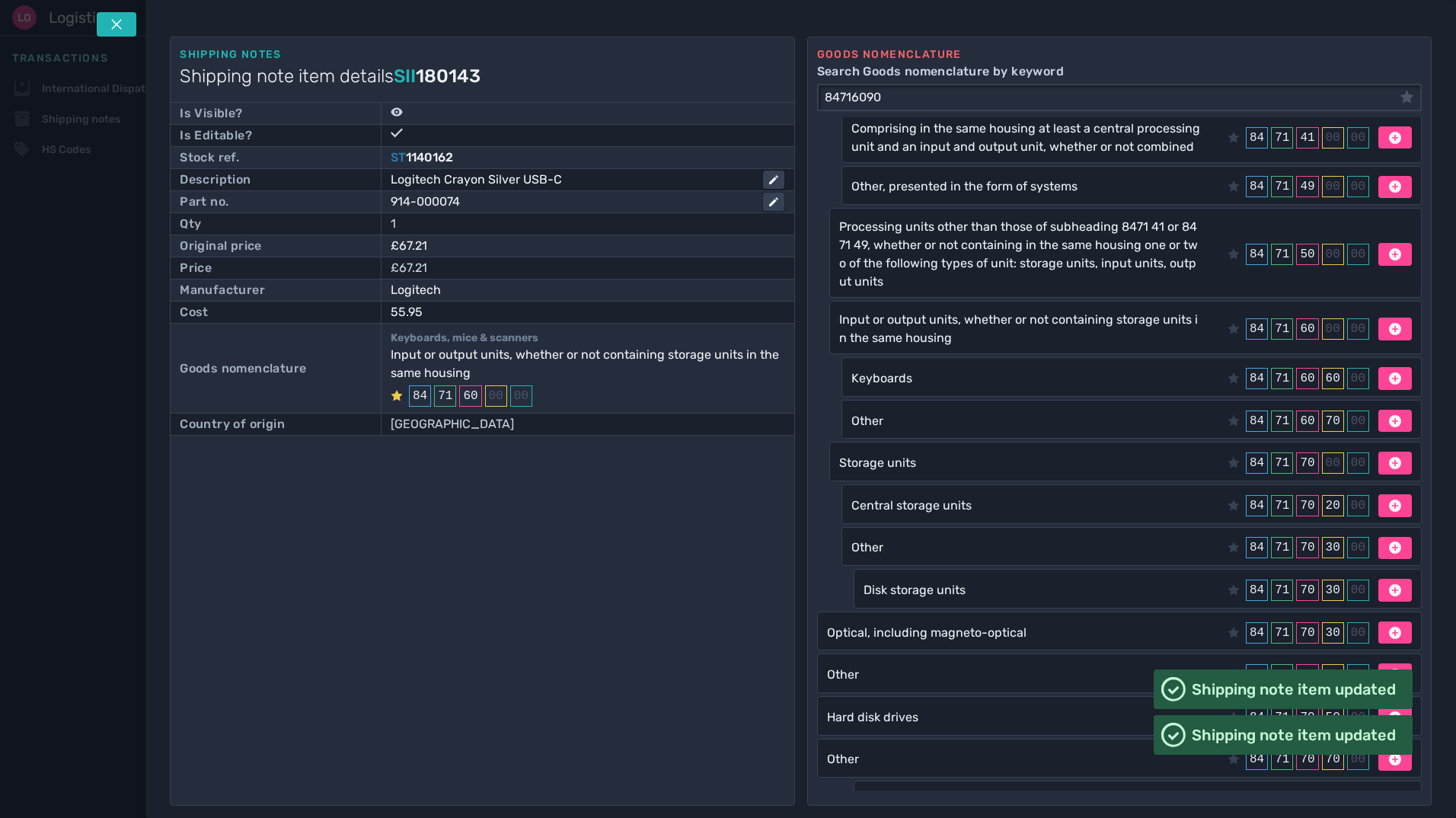
click at [490, 392] on div "00" at bounding box center [496, 396] width 22 height 21
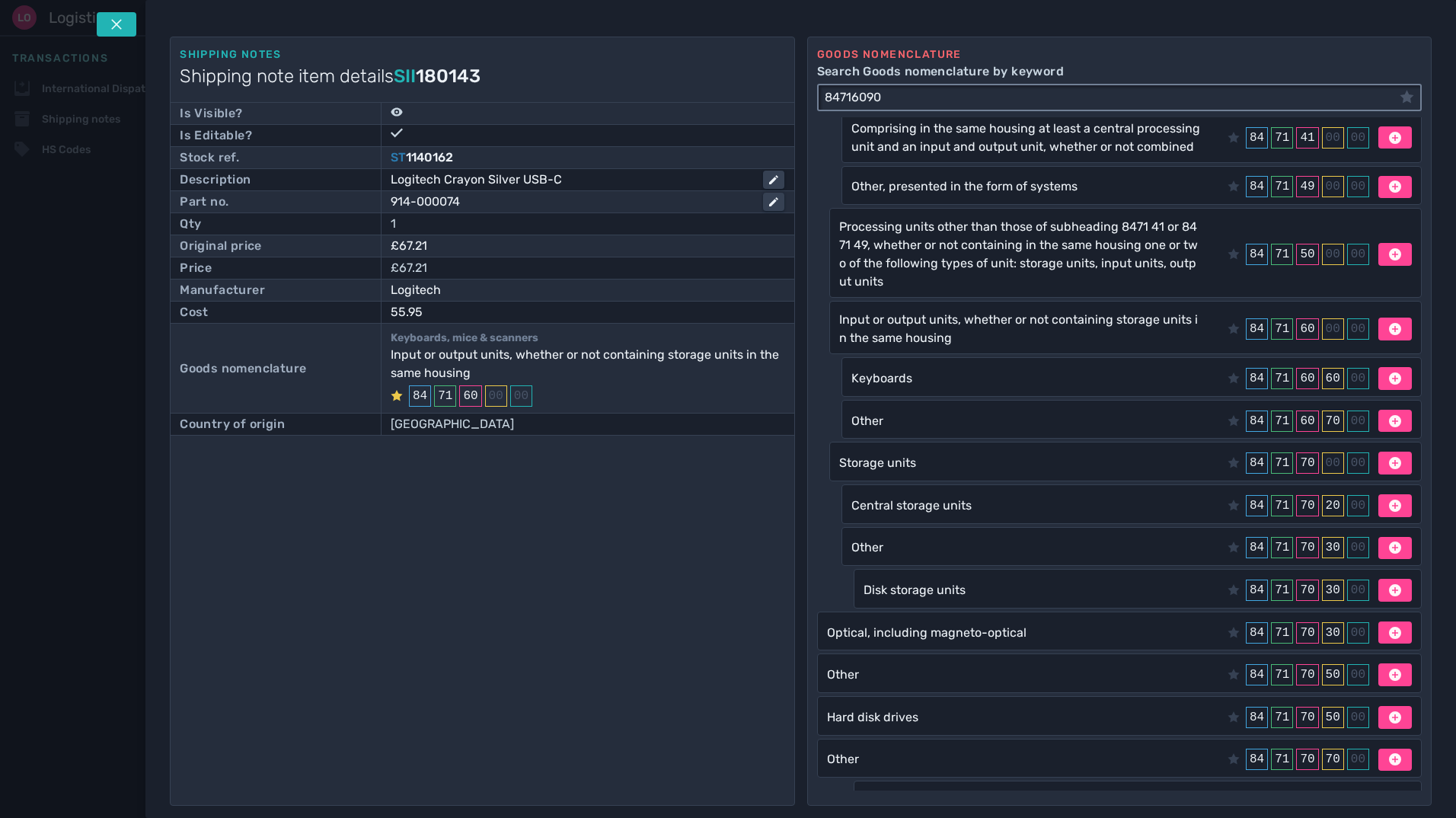
click at [1053, 105] on input "84716090" at bounding box center [1109, 97] width 581 height 25
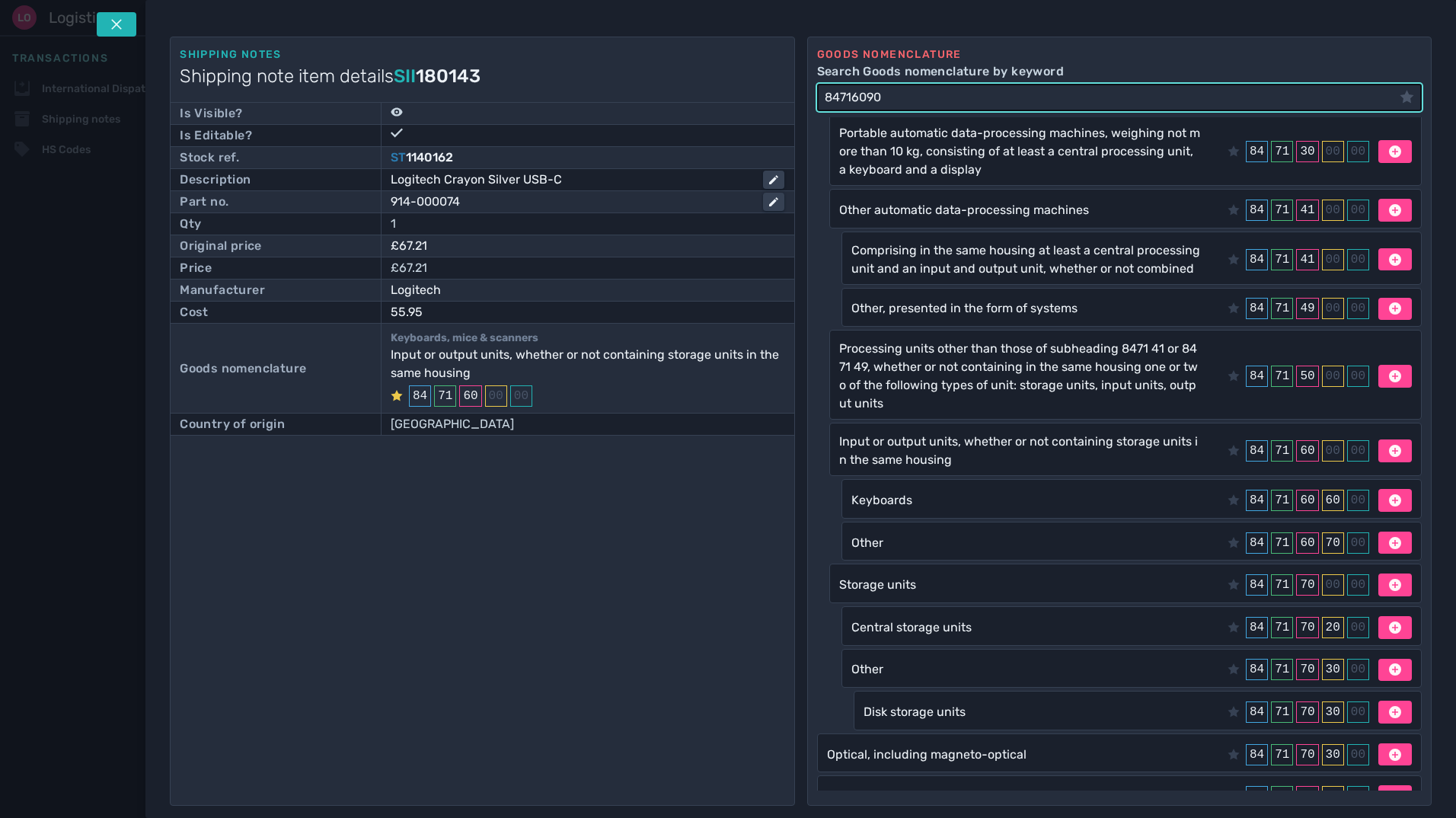
scroll to position [0, 0]
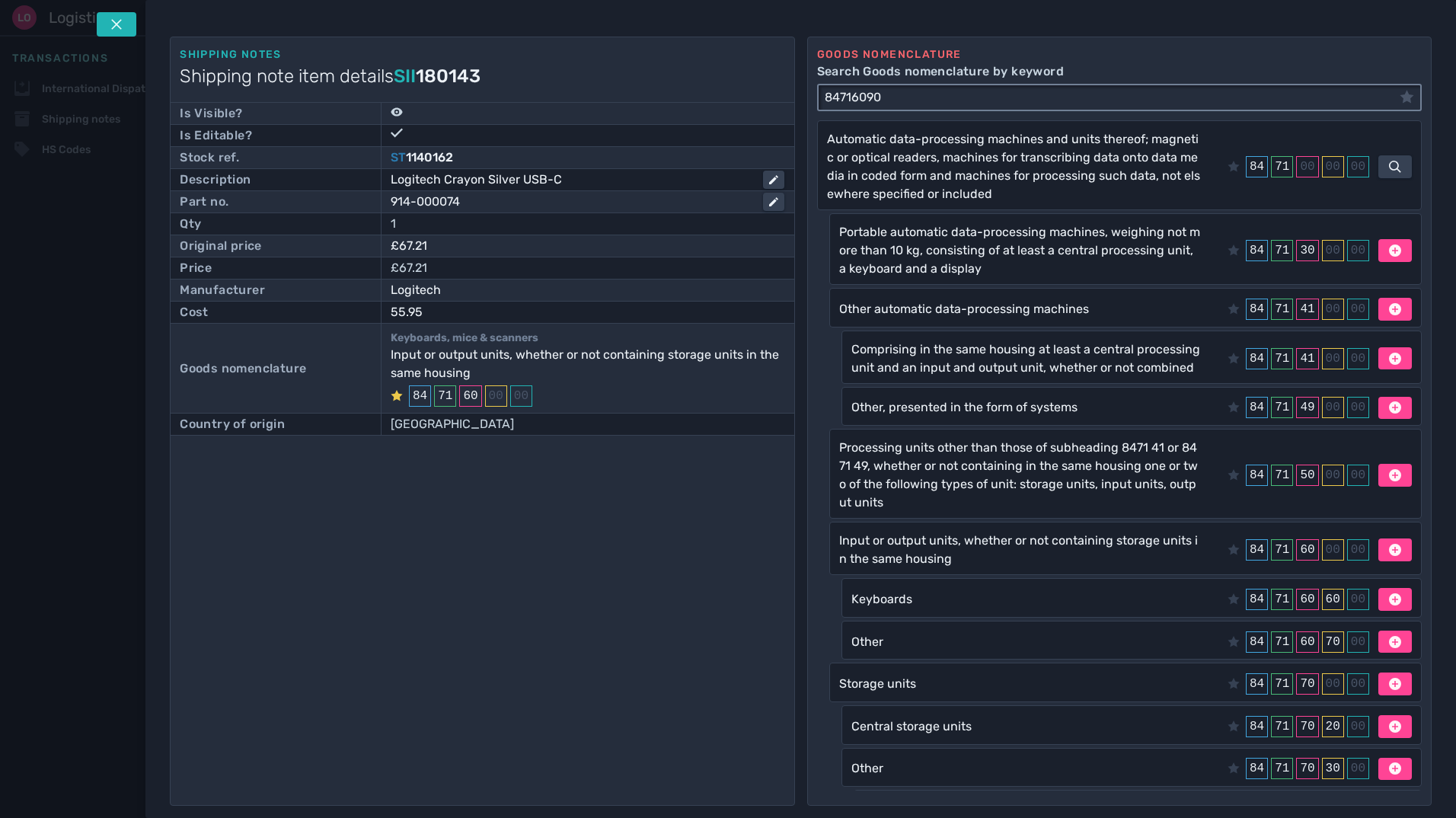
click at [1406, 101] on icon at bounding box center [1407, 96] width 14 height 13
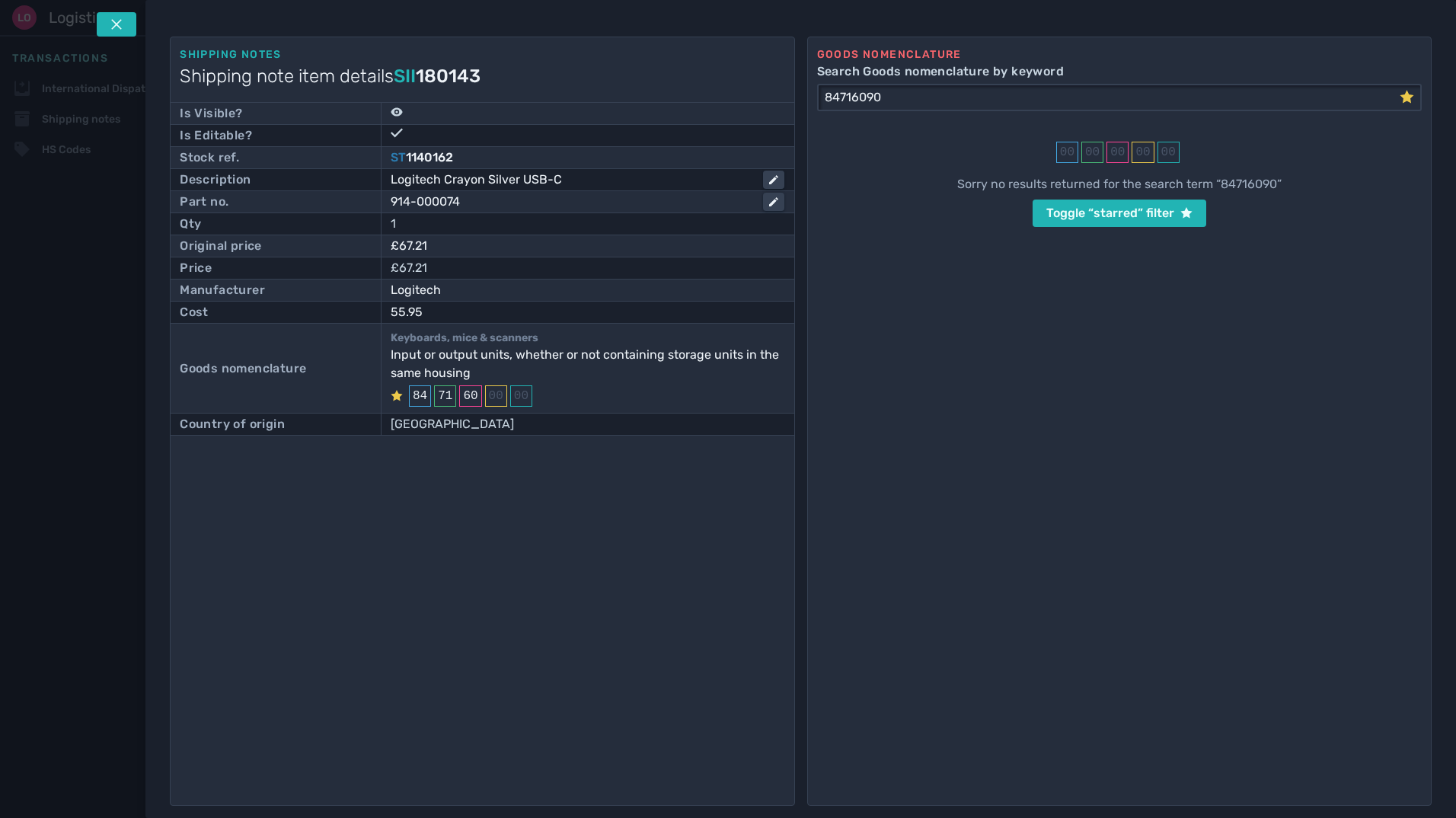
click at [1067, 159] on div "00" at bounding box center [1068, 152] width 22 height 21
drag, startPoint x: 1067, startPoint y: 159, endPoint x: 1149, endPoint y: 213, distance: 98.2
click at [1149, 213] on div "Toggle “starred” filter" at bounding box center [1119, 212] width 146 height 18
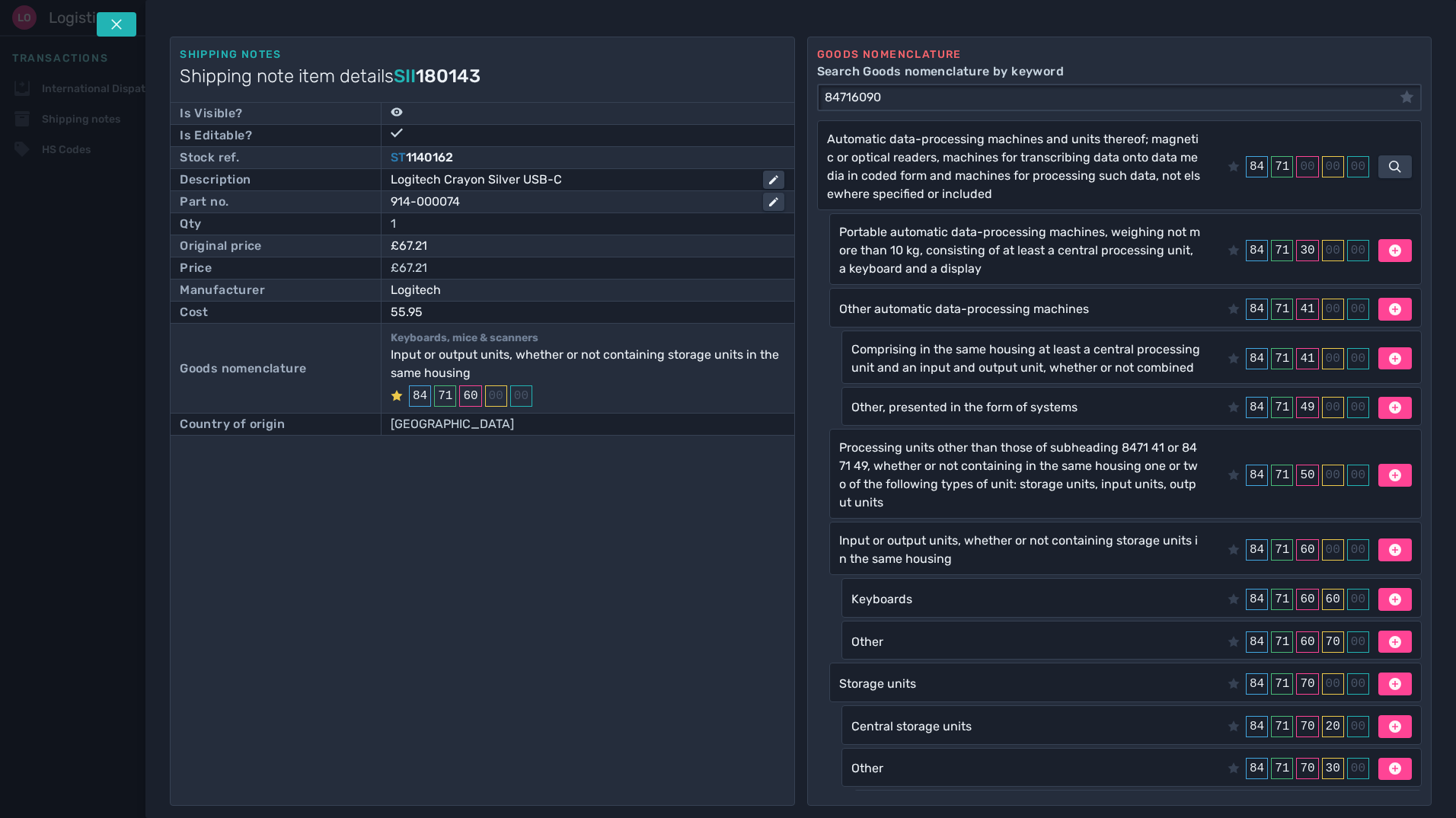
click at [547, 488] on div "Shipping notes Shipping note item details SII 180143 Is Visible? Is Editable? S…" at bounding box center [482, 421] width 624 height 769
click at [393, 396] on icon at bounding box center [396, 395] width 11 height 11
click at [395, 396] on icon at bounding box center [396, 395] width 11 height 11
click at [105, 16] on button at bounding box center [116, 24] width 39 height 25
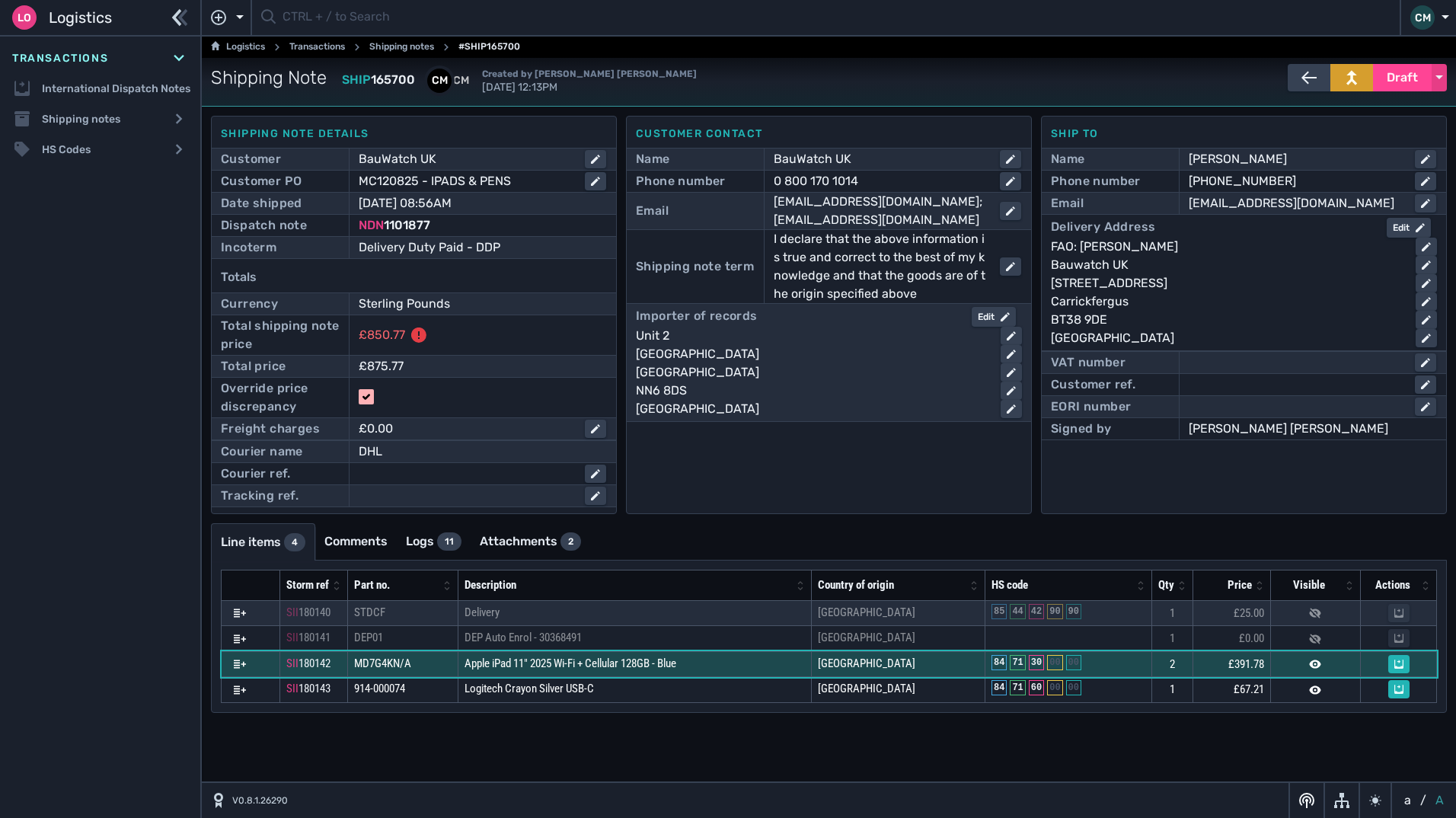
click at [1044, 663] on div "30" at bounding box center [1036, 663] width 15 height 15
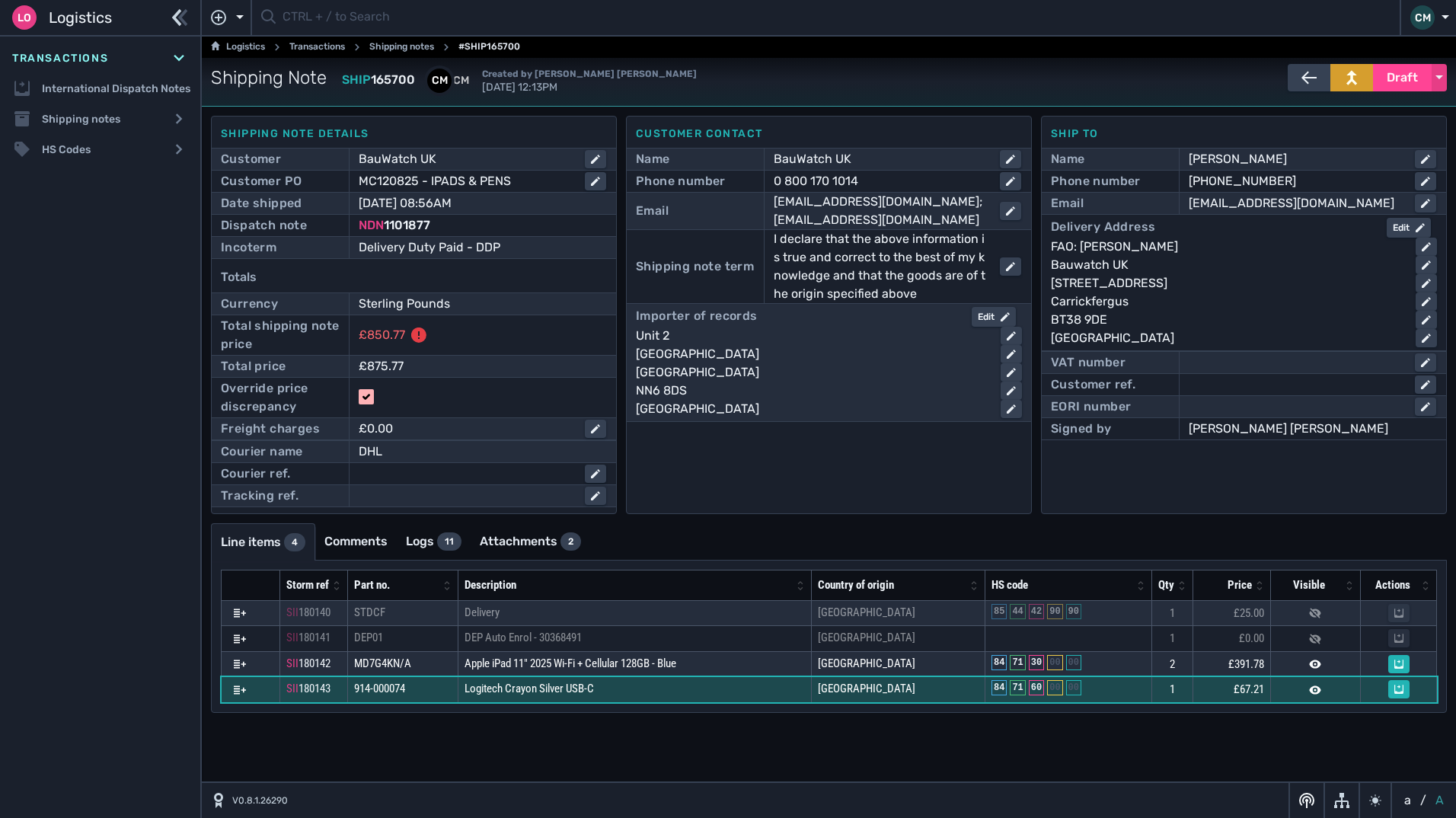
click at [1037, 686] on div "60" at bounding box center [1036, 687] width 15 height 15
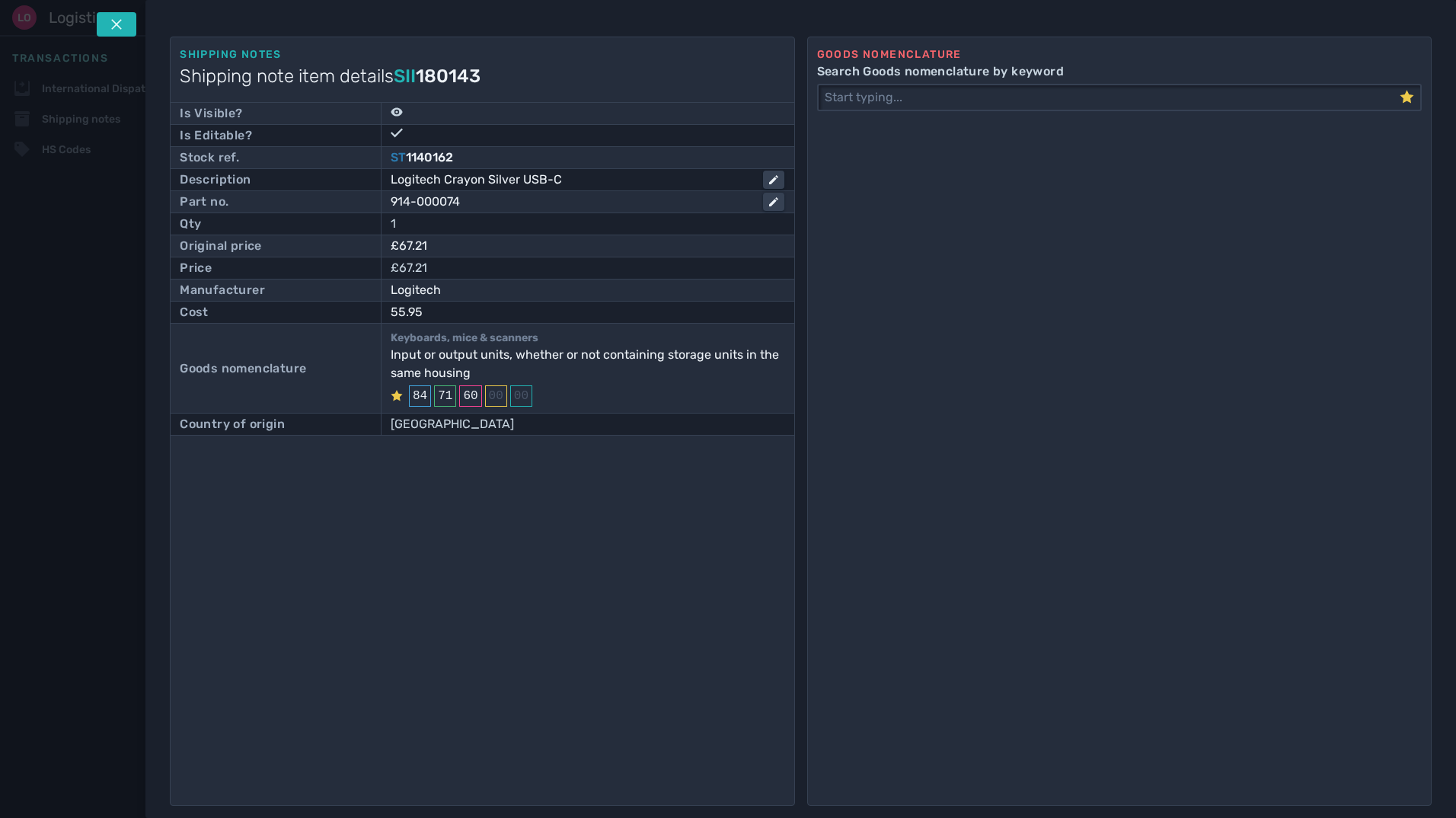
click at [1037, 686] on div "Goods nomenclature Search Goods nomenclature by keyword" at bounding box center [1120, 421] width 624 height 769
click at [975, 96] on input "Search Goods nomenclature by keyword" at bounding box center [1109, 97] width 581 height 25
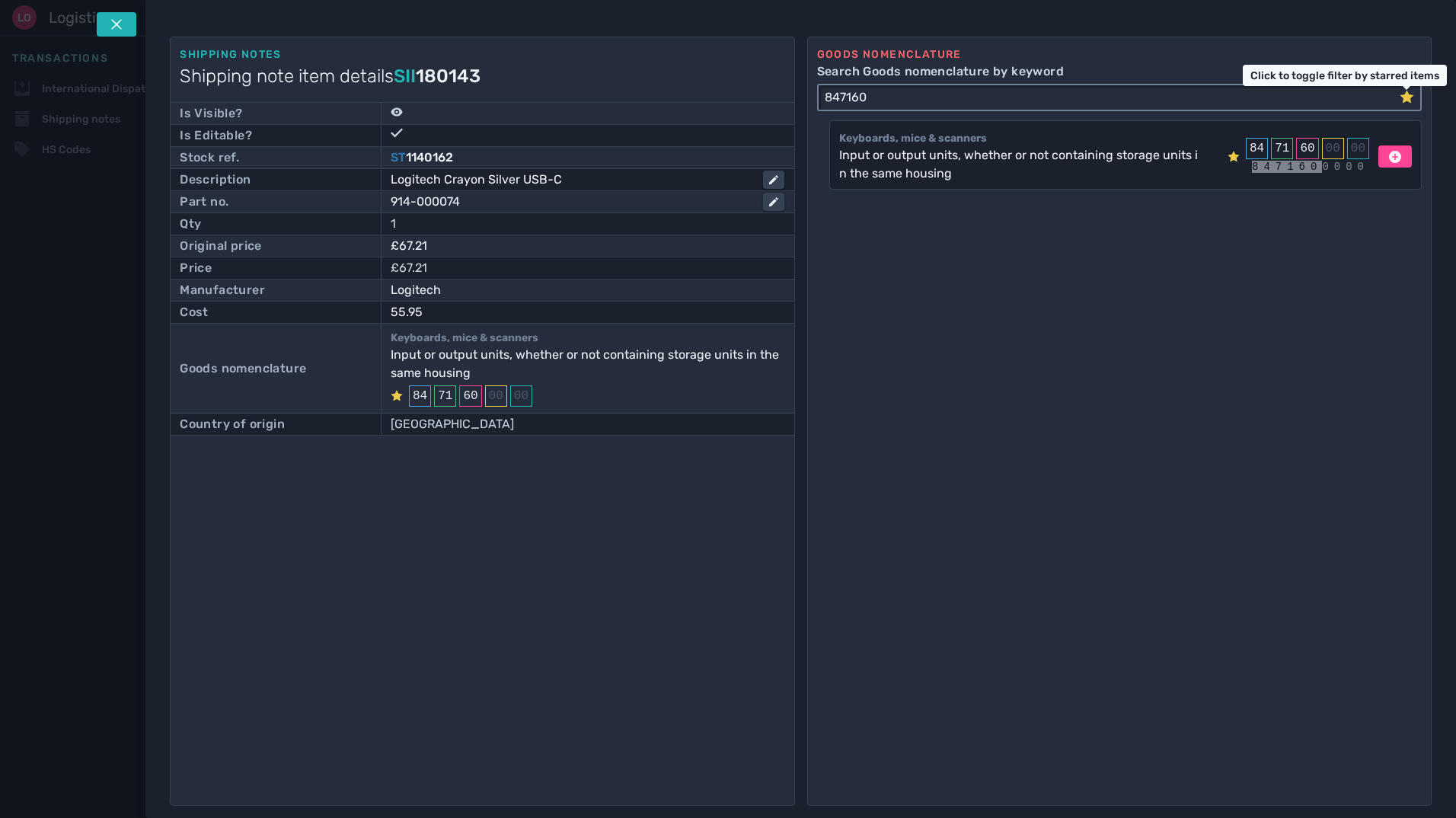
type input "847160"
click at [1405, 96] on icon at bounding box center [1407, 96] width 14 height 13
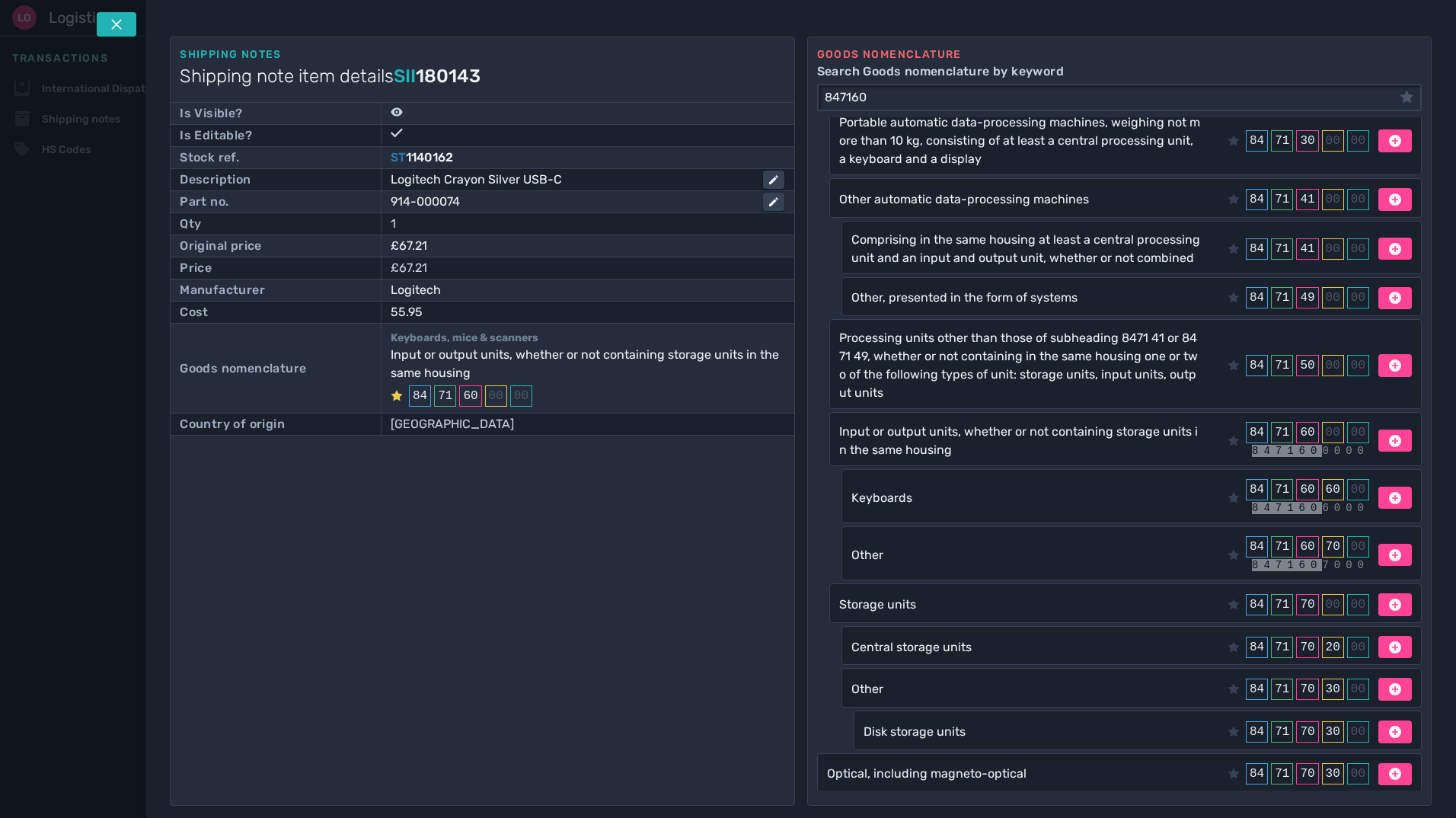
scroll to position [114, 0]
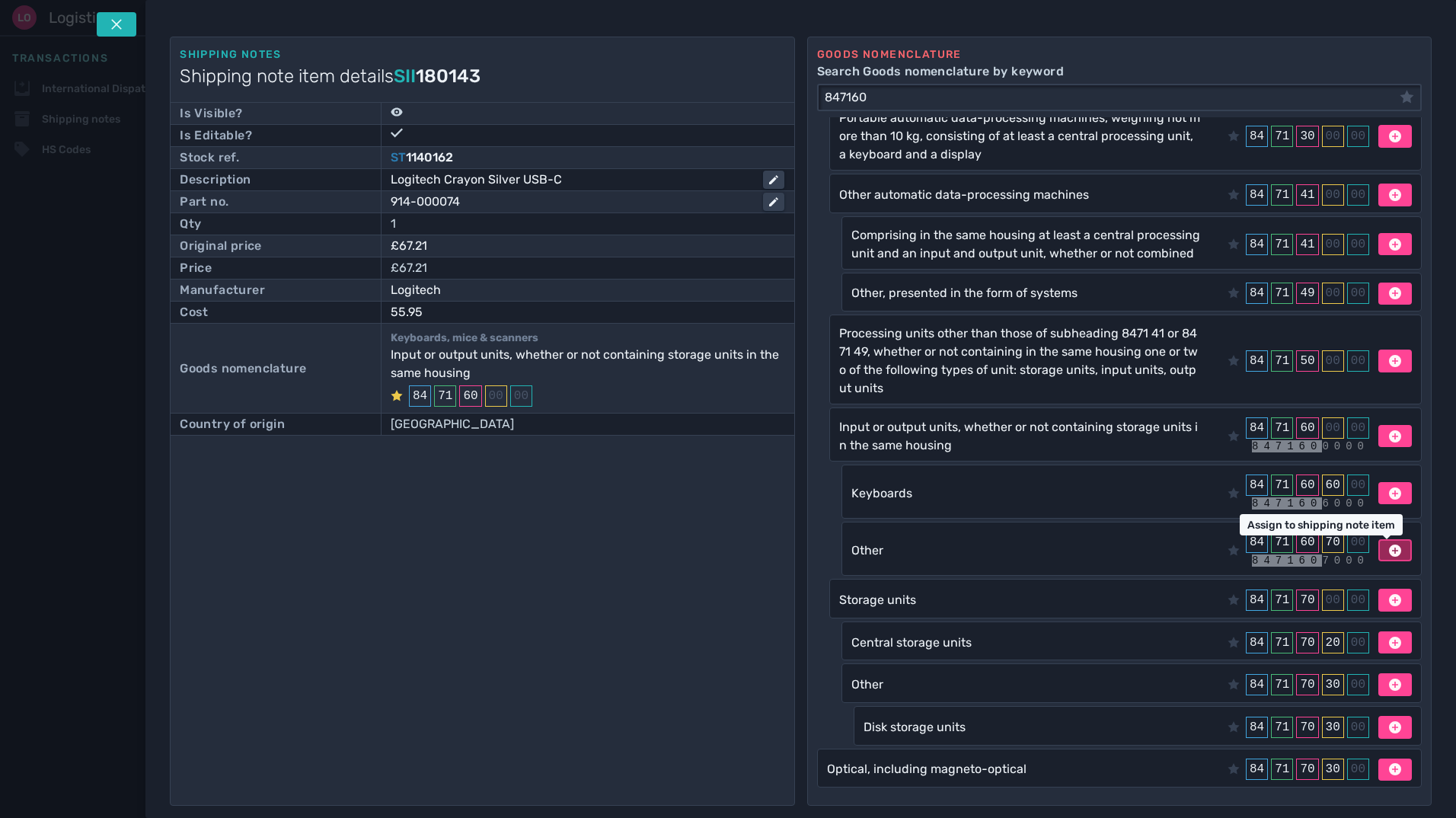
click at [1389, 551] on icon at bounding box center [1395, 550] width 12 height 12
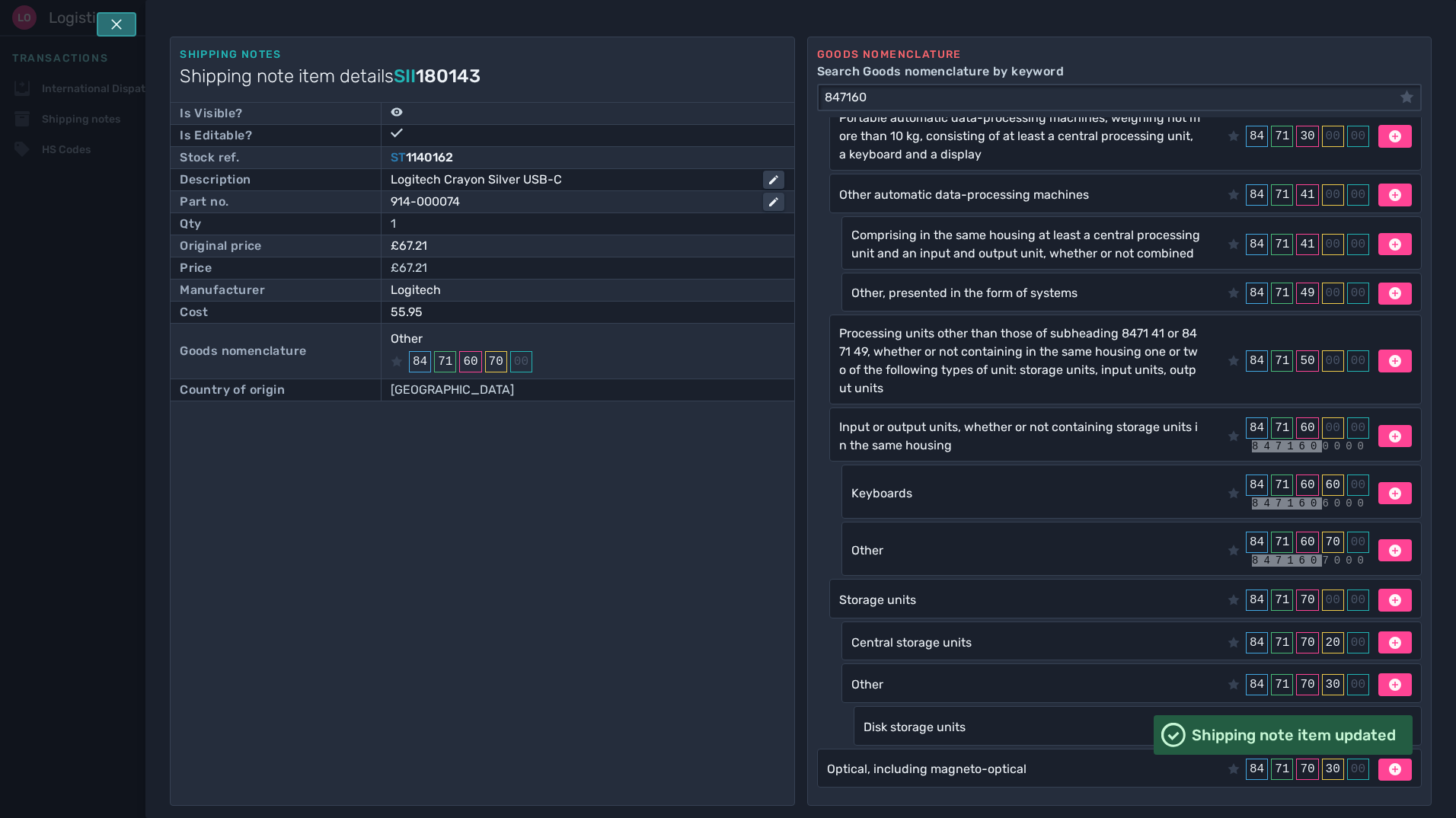
click at [122, 30] on icon at bounding box center [116, 24] width 12 height 12
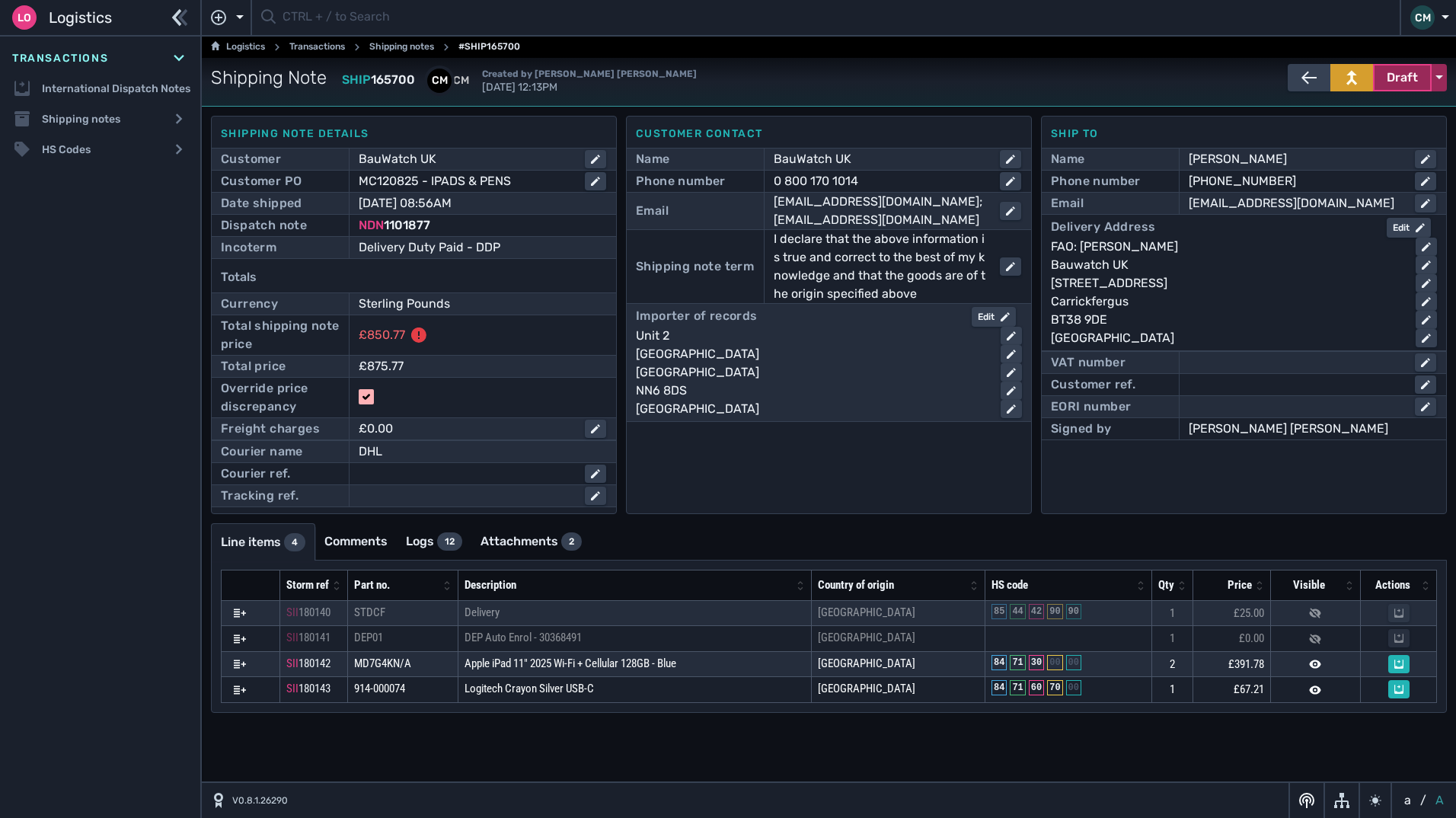
click at [1393, 80] on span "Draft" at bounding box center [1402, 77] width 32 height 18
click at [1336, 118] on div "Dispatched" at bounding box center [1374, 110] width 145 height 31
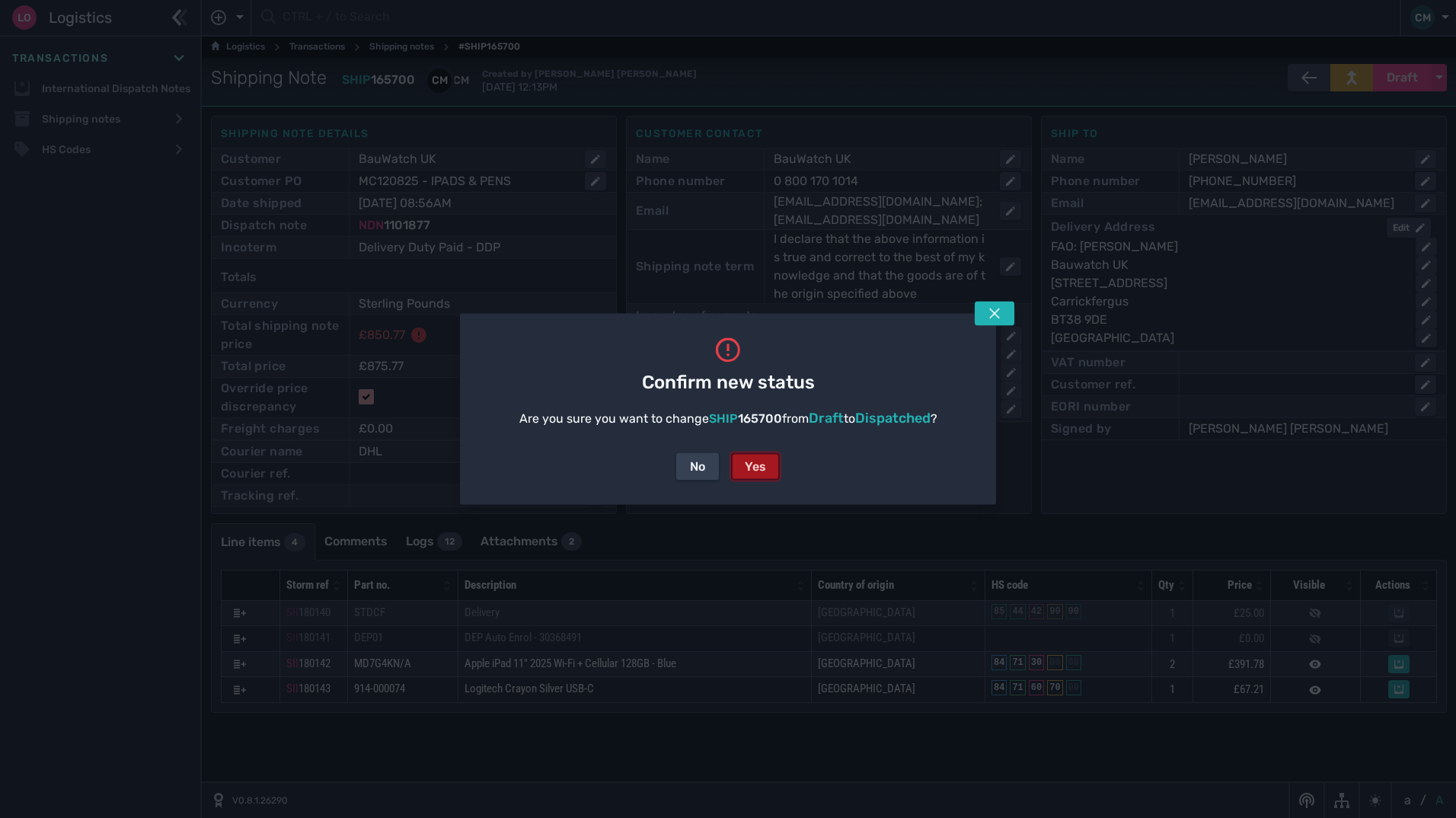
click at [761, 465] on div "Yes" at bounding box center [755, 467] width 21 height 18
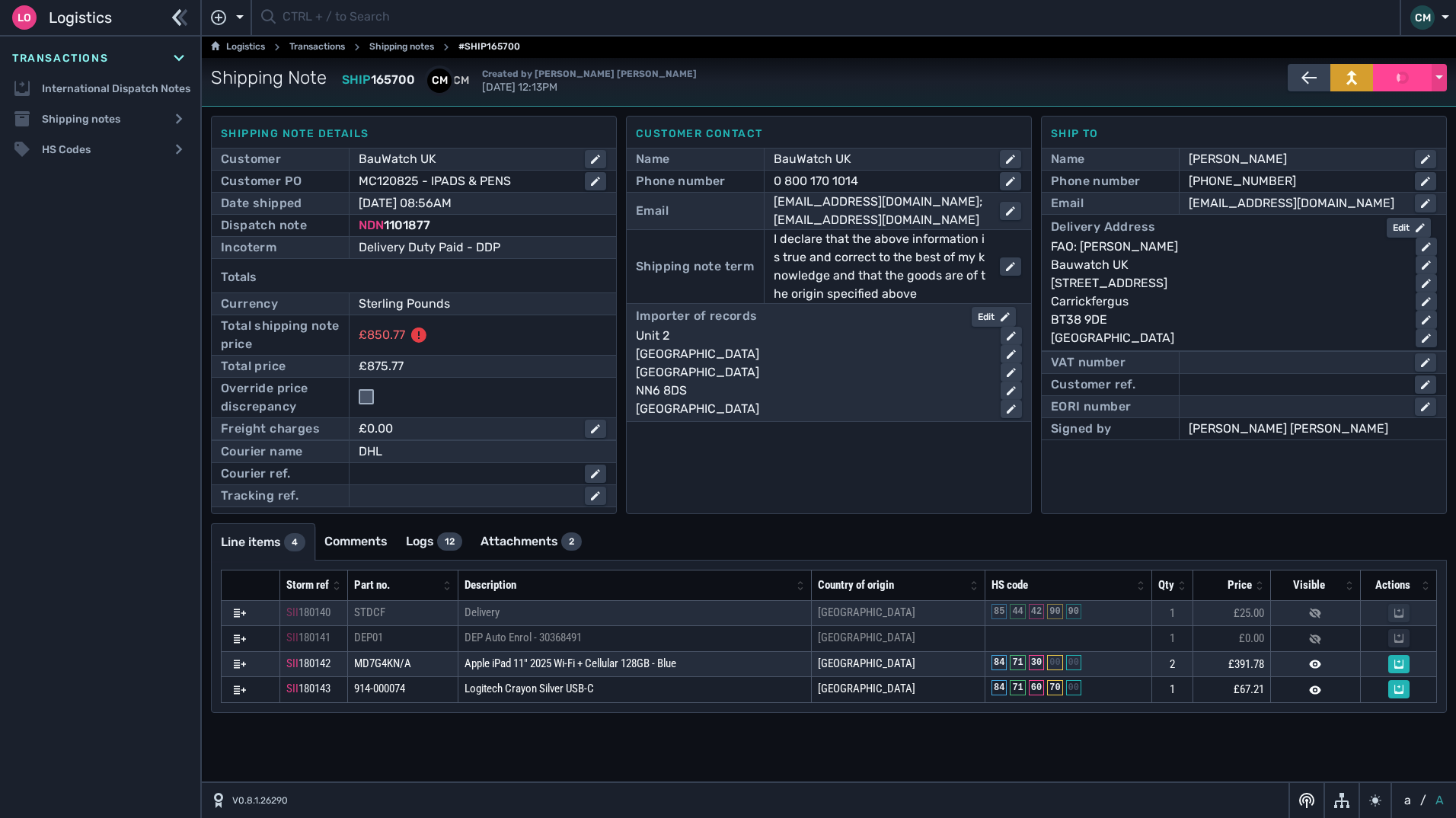
checkbox input "false"
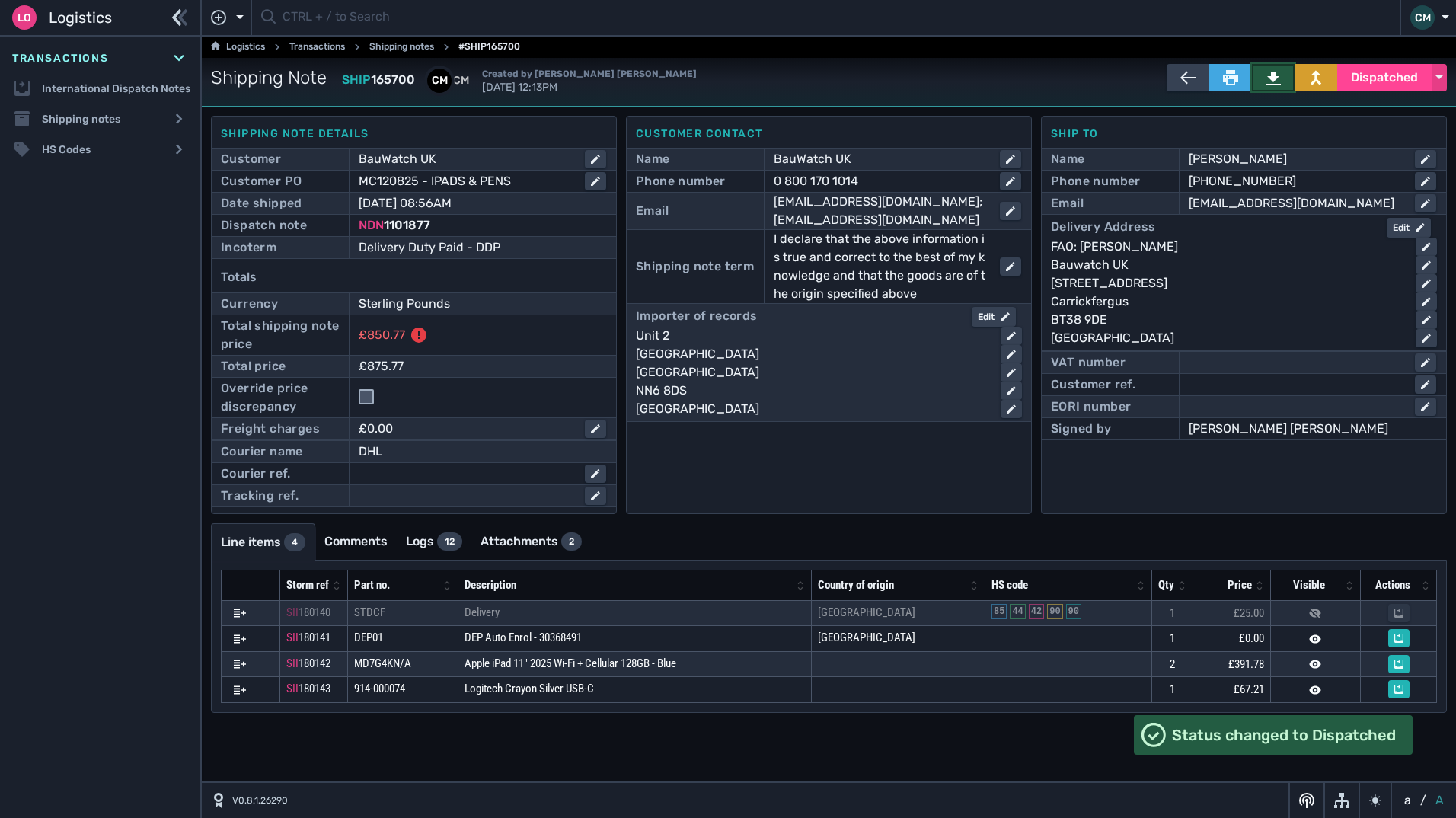
click at [1266, 77] on icon at bounding box center [1273, 78] width 15 height 15
